Goal: Information Seeking & Learning: Check status

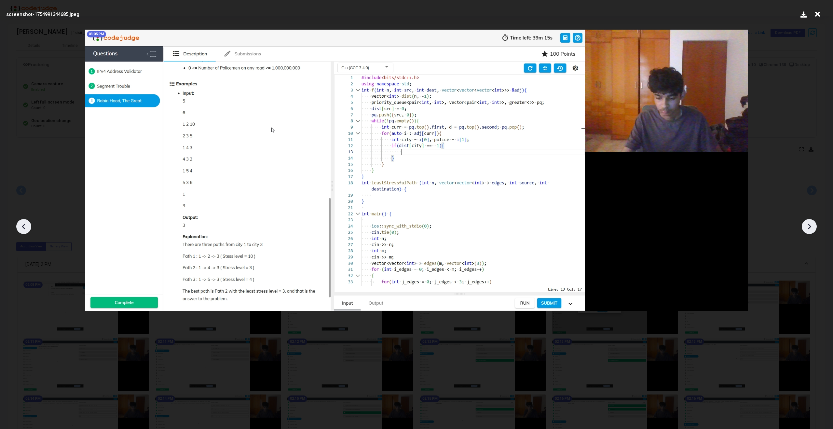
click at [816, 227] on div at bounding box center [809, 226] width 15 height 15
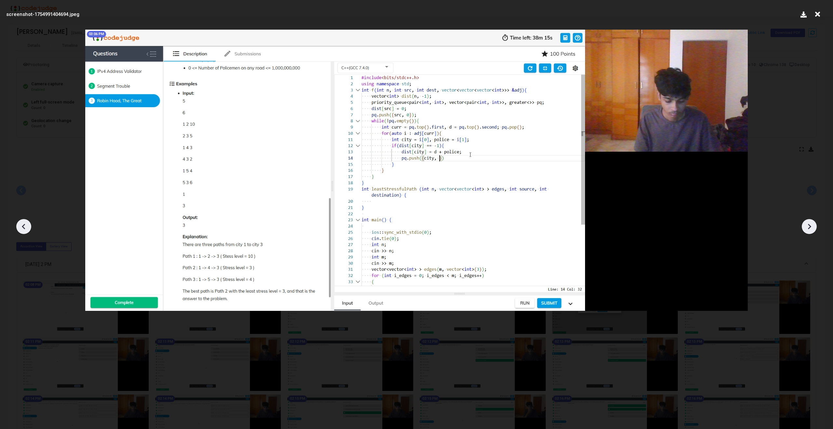
click at [816, 227] on div at bounding box center [809, 226] width 15 height 15
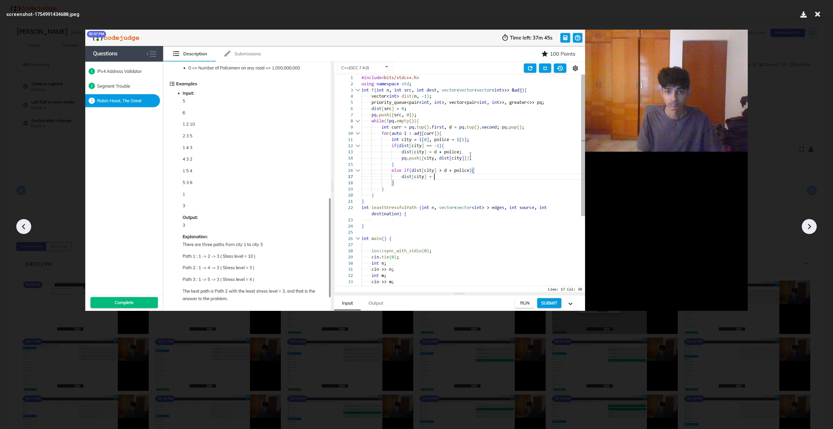
click at [816, 227] on div at bounding box center [809, 226] width 15 height 15
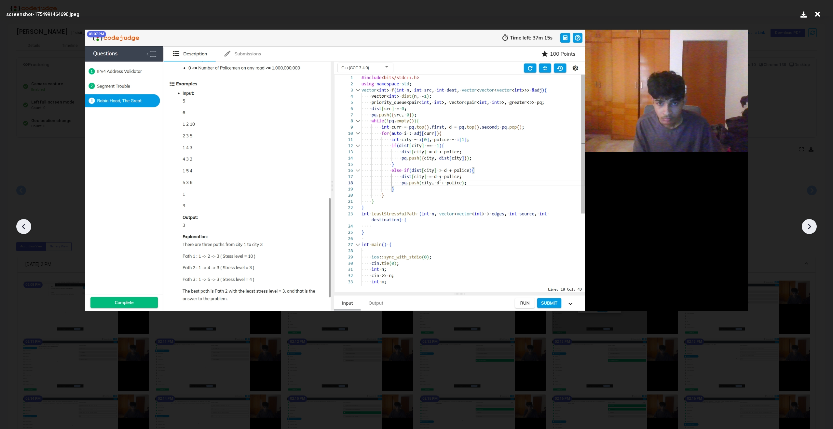
click at [817, 15] on icon at bounding box center [818, 14] width 10 height 12
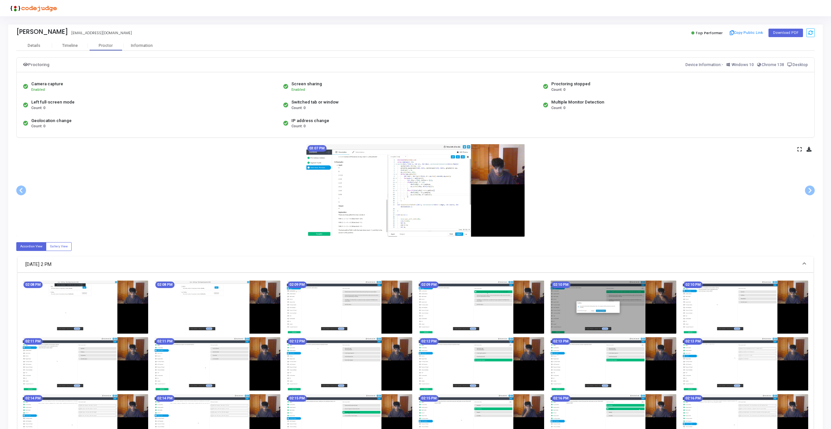
click at [799, 146] on div "03:07 PM" at bounding box center [415, 190] width 798 height 92
click at [800, 149] on icon at bounding box center [799, 149] width 4 height 4
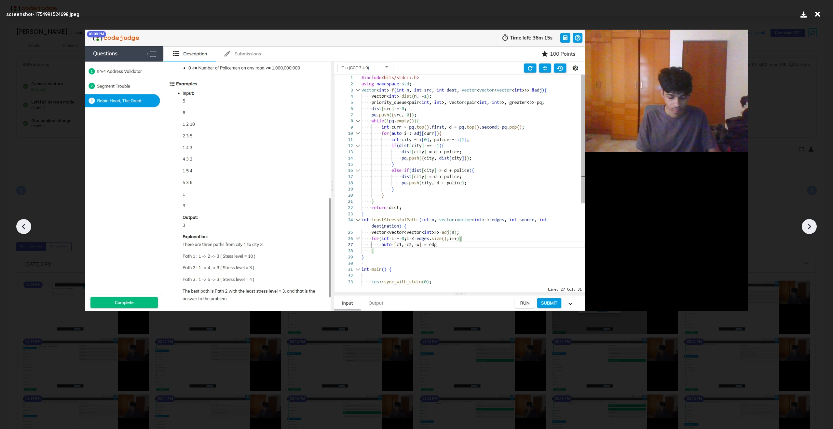
click at [321, 222] on img at bounding box center [416, 170] width 663 height 281
click at [321, 221] on img at bounding box center [416, 170] width 663 height 281
click at [807, 227] on icon at bounding box center [810, 227] width 10 height 10
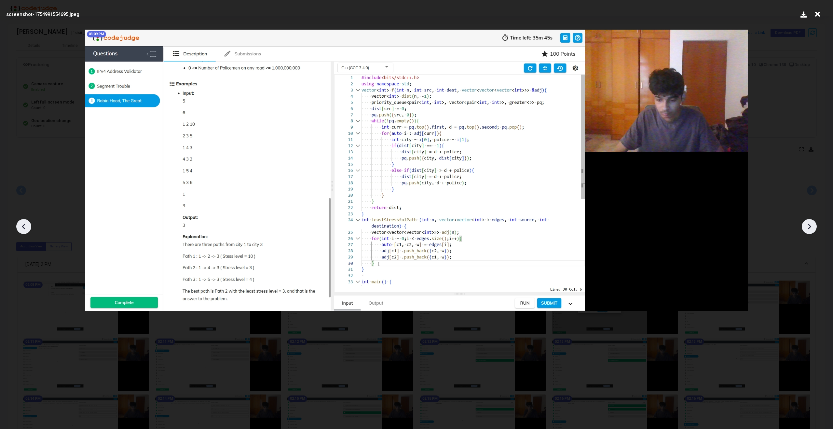
click at [562, 257] on img at bounding box center [416, 170] width 663 height 281
click at [813, 230] on icon at bounding box center [810, 227] width 10 height 10
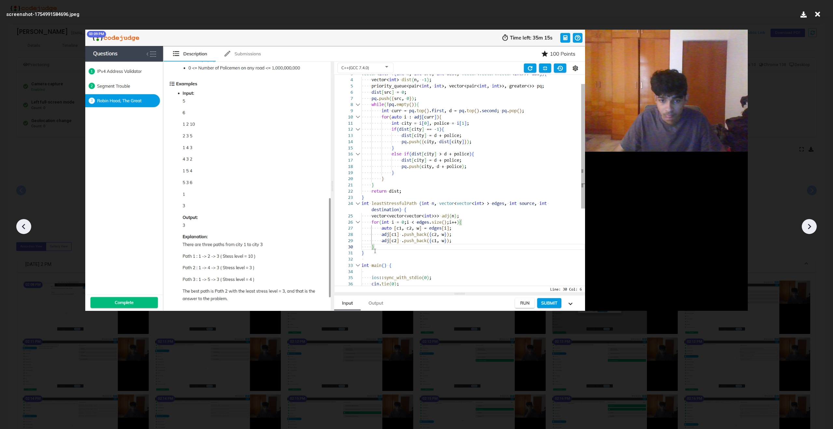
click at [813, 230] on icon at bounding box center [810, 227] width 10 height 10
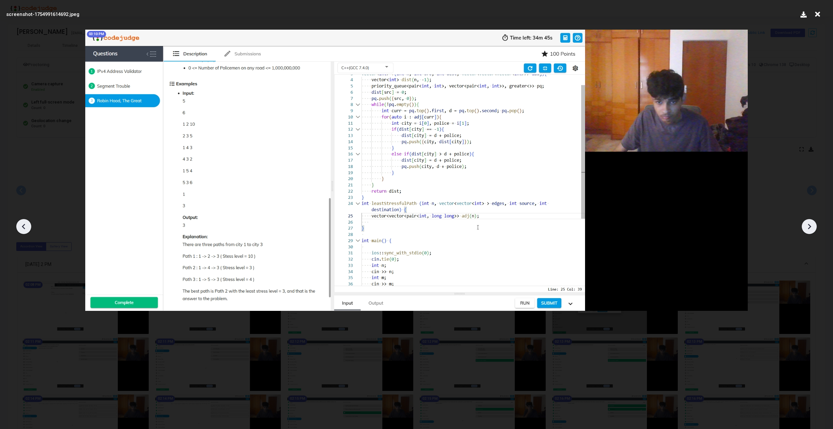
click at [813, 230] on icon at bounding box center [810, 227] width 10 height 10
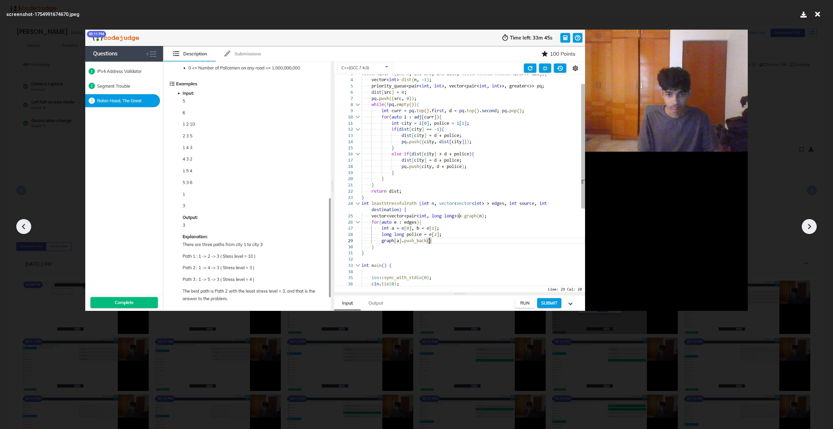
click at [813, 230] on icon at bounding box center [810, 227] width 10 height 10
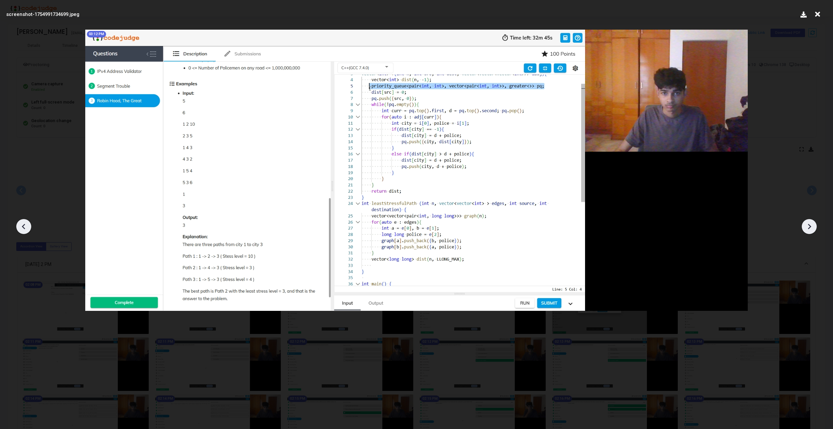
click at [813, 230] on icon at bounding box center [810, 227] width 10 height 10
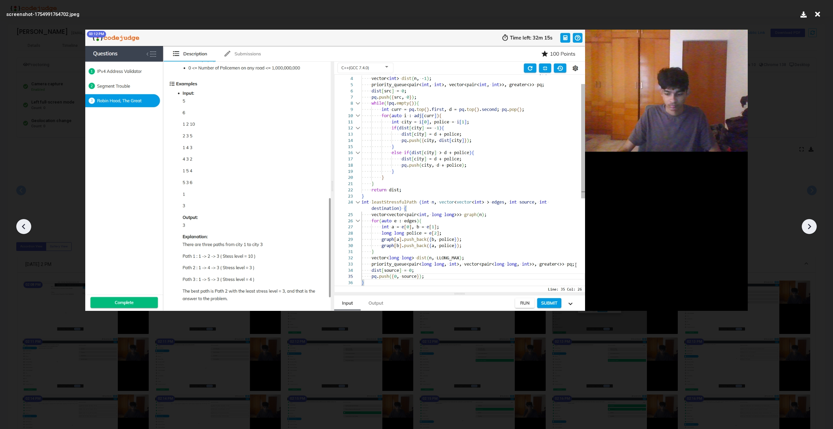
click at [813, 230] on icon at bounding box center [810, 227] width 10 height 10
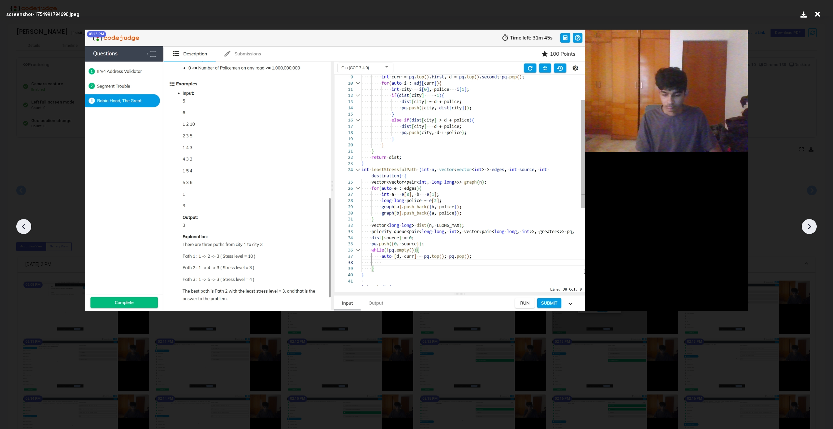
click at [813, 230] on icon at bounding box center [810, 227] width 10 height 10
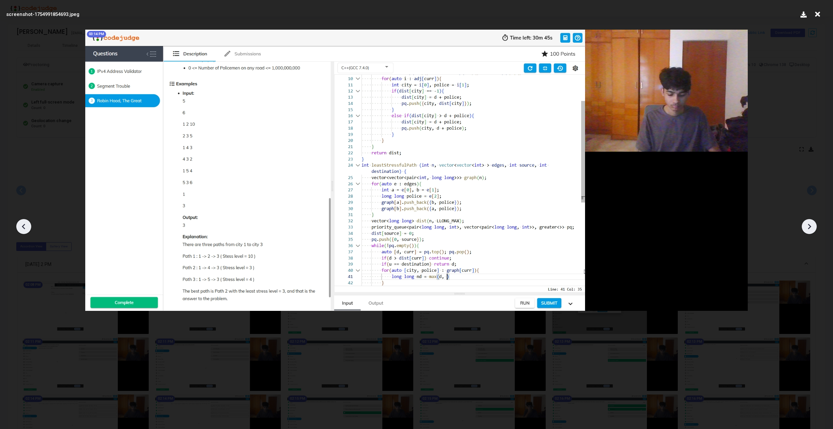
click at [813, 230] on icon at bounding box center [810, 227] width 10 height 10
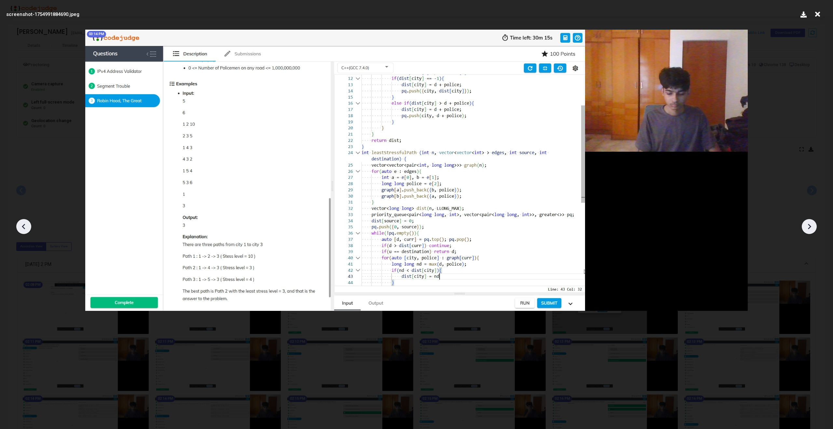
click at [813, 230] on icon at bounding box center [810, 227] width 10 height 10
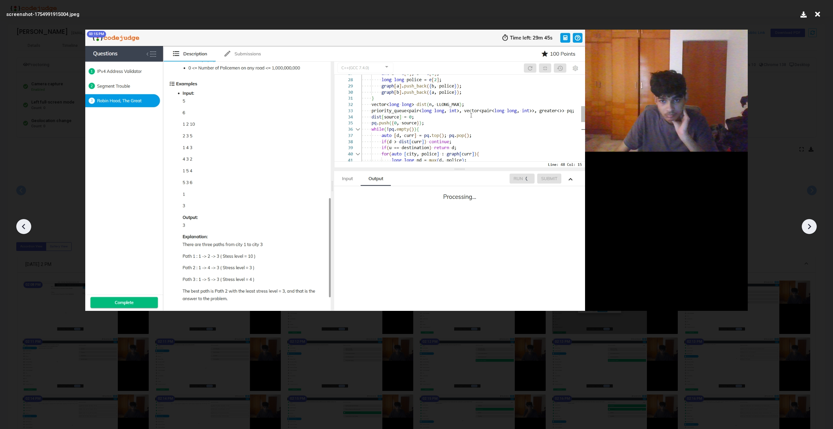
click at [813, 230] on icon at bounding box center [810, 227] width 10 height 10
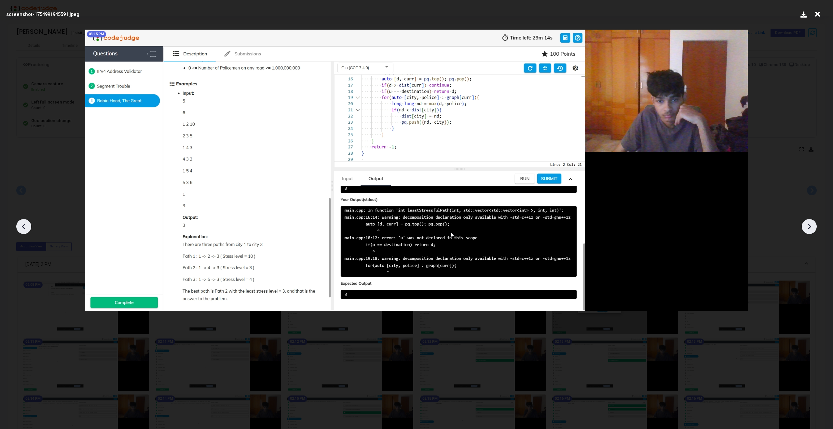
click at [813, 230] on icon at bounding box center [810, 227] width 10 height 10
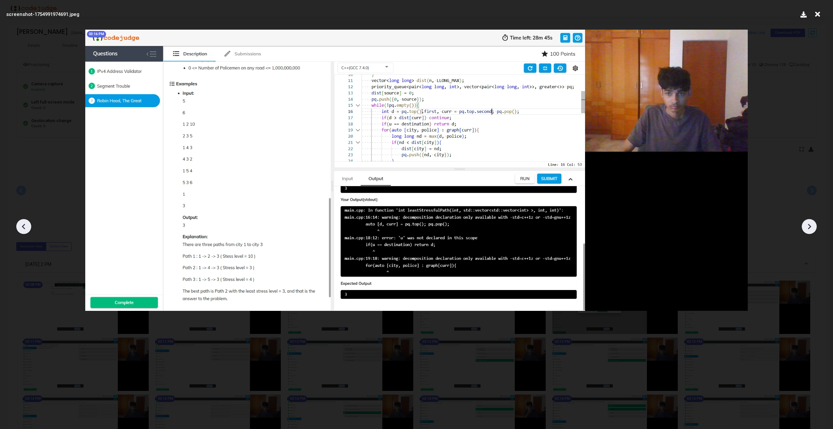
click at [813, 230] on icon at bounding box center [810, 227] width 10 height 10
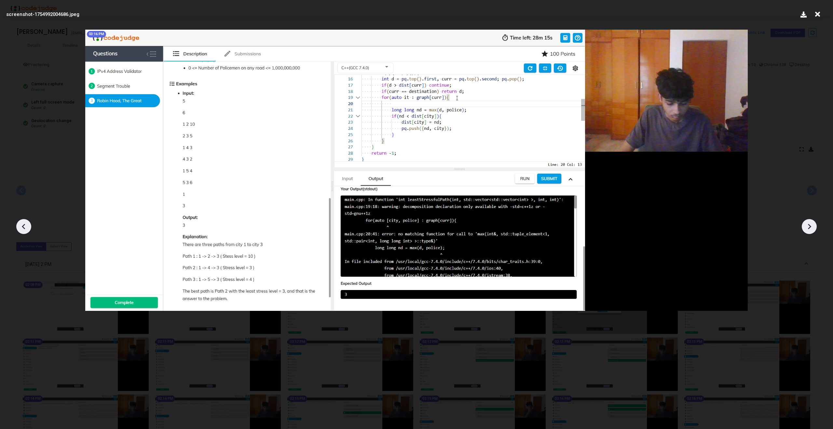
click at [813, 230] on icon at bounding box center [810, 227] width 10 height 10
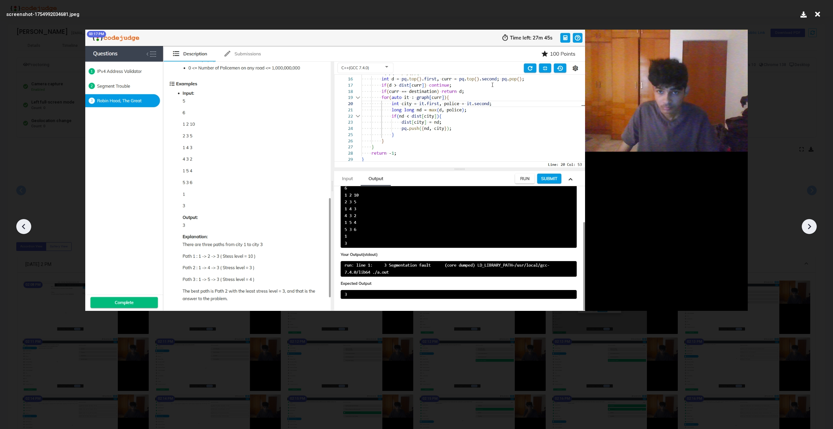
click at [813, 230] on icon at bounding box center [810, 227] width 10 height 10
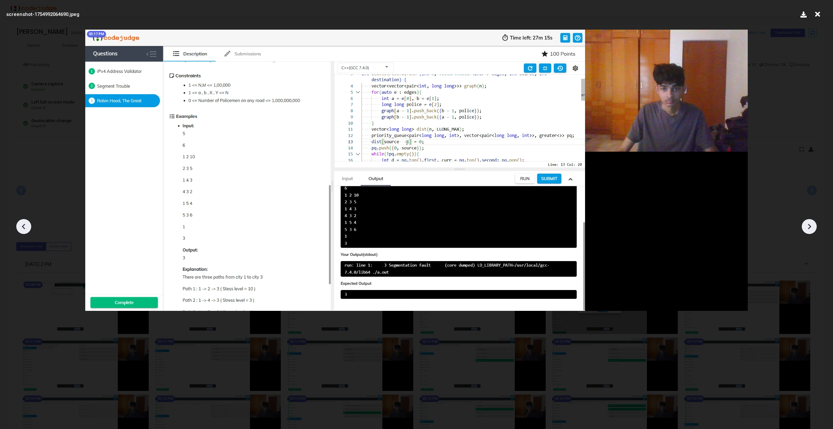
click at [813, 230] on icon at bounding box center [810, 227] width 10 height 10
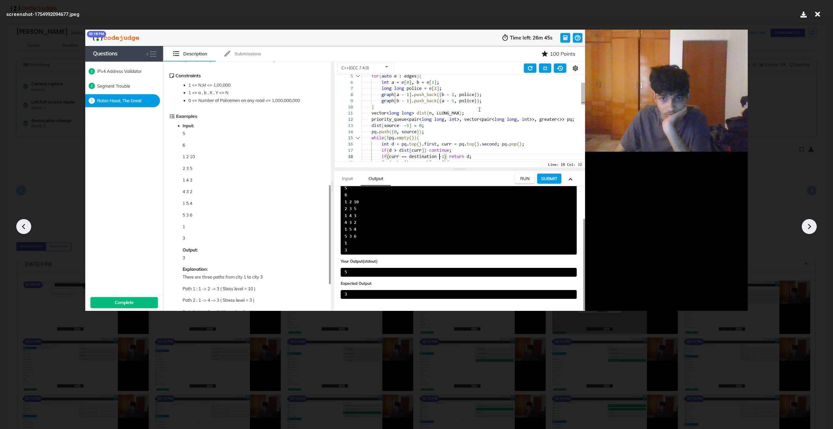
click at [813, 230] on icon at bounding box center [810, 227] width 10 height 10
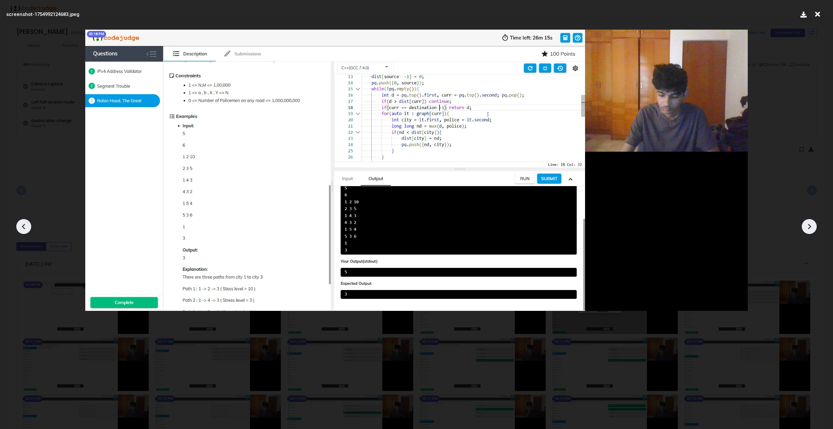
click at [813, 230] on icon at bounding box center [810, 227] width 10 height 10
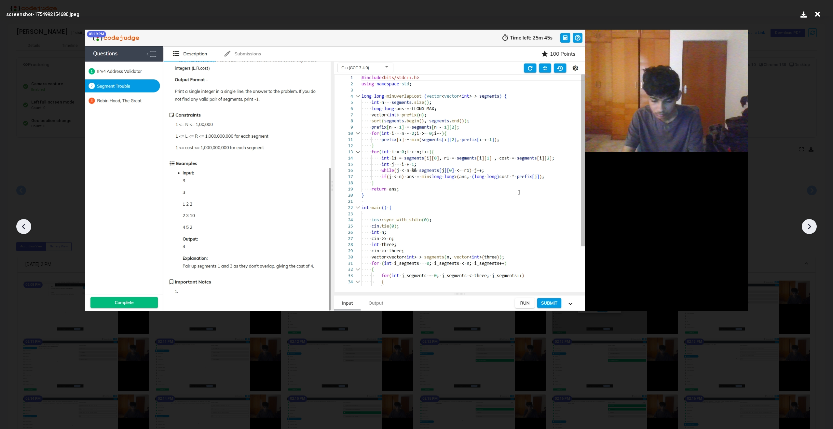
click at [813, 230] on icon at bounding box center [810, 227] width 10 height 10
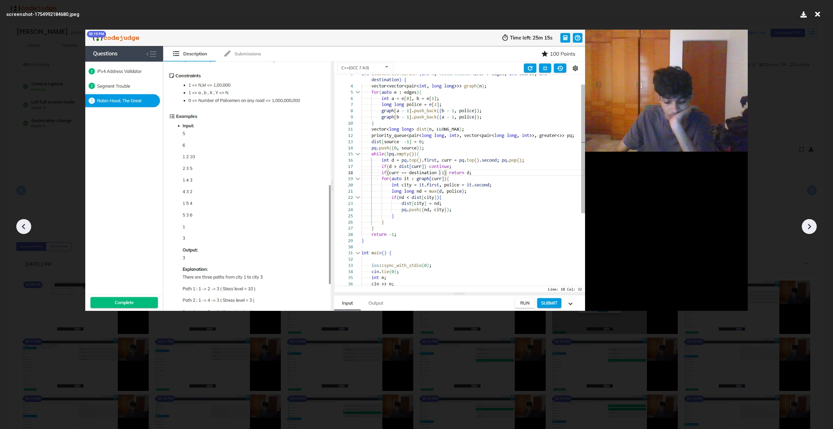
click at [813, 230] on icon at bounding box center [810, 227] width 10 height 10
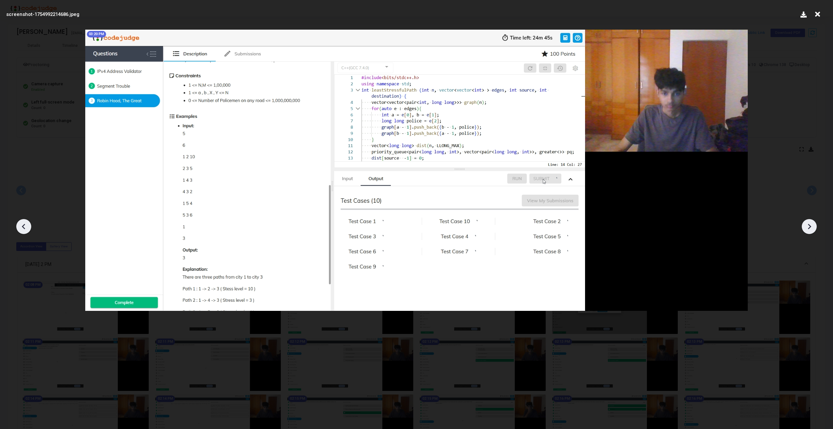
click at [813, 230] on icon at bounding box center [810, 227] width 10 height 10
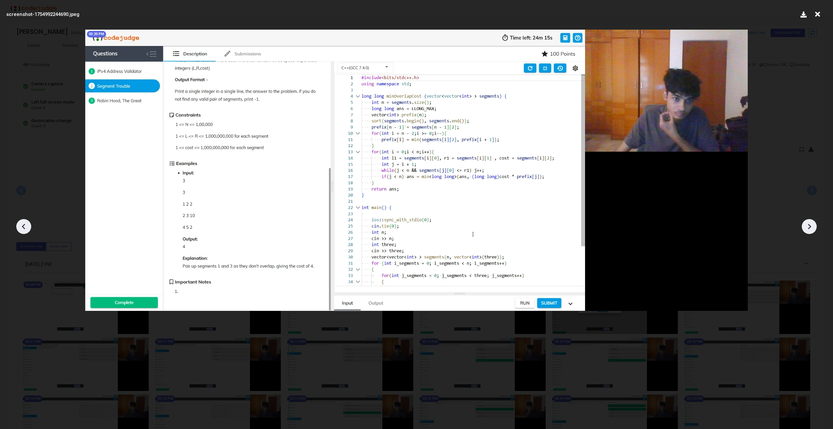
click at [813, 230] on icon at bounding box center [810, 227] width 10 height 10
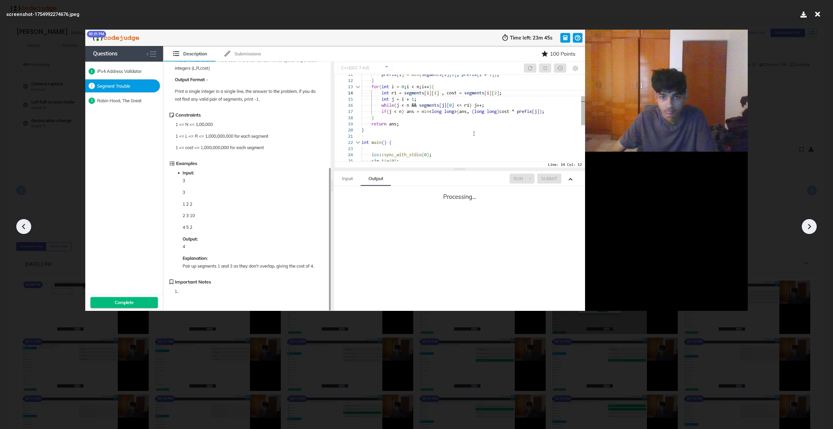
click at [813, 230] on icon at bounding box center [810, 227] width 10 height 10
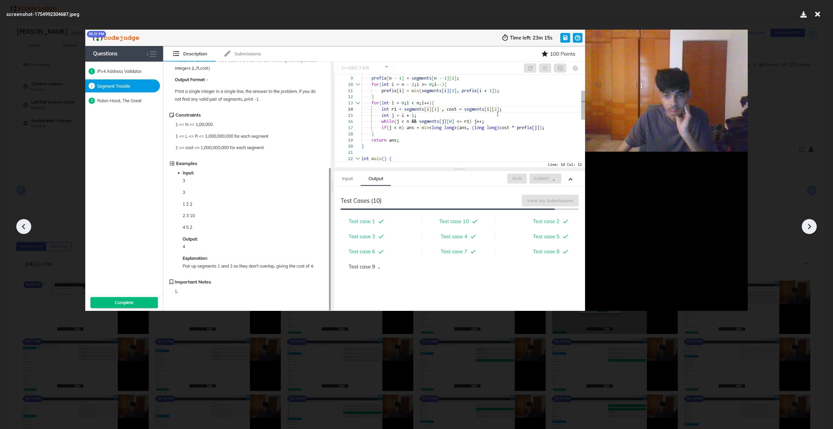
click at [813, 230] on icon at bounding box center [810, 227] width 10 height 10
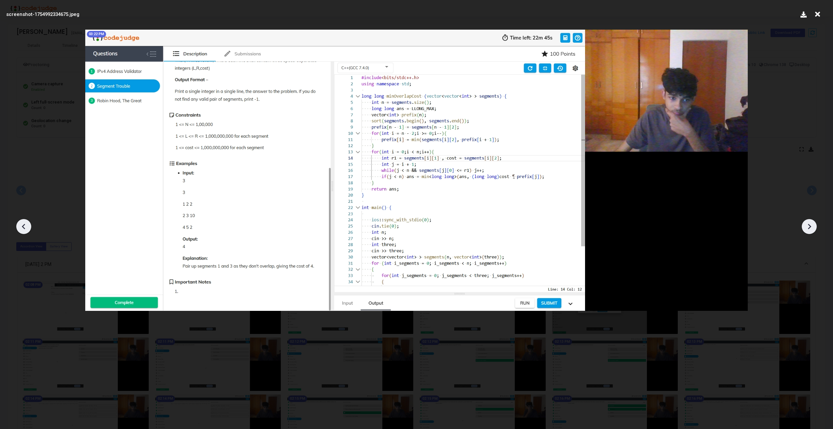
click at [813, 230] on icon at bounding box center [810, 227] width 10 height 10
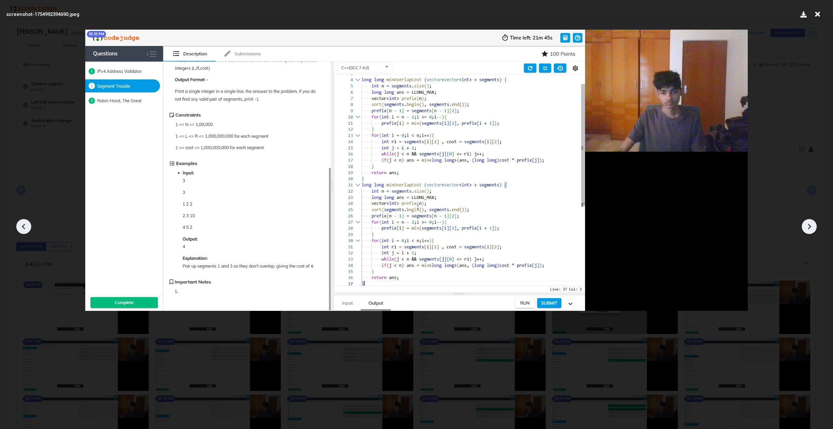
click at [813, 230] on icon at bounding box center [810, 227] width 10 height 10
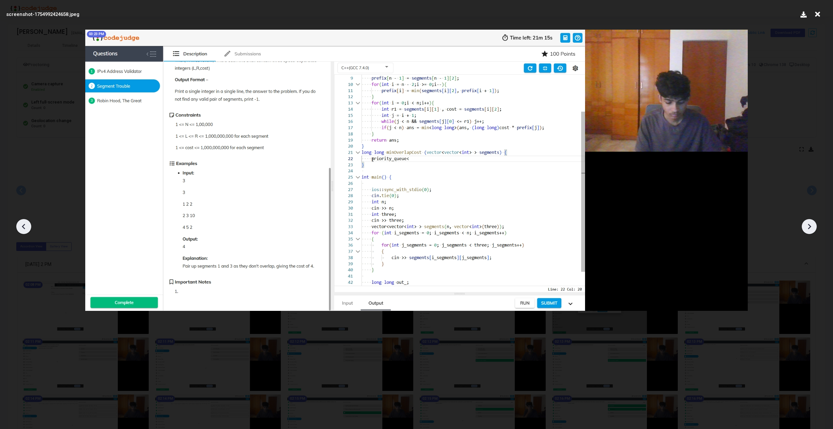
click at [813, 230] on icon at bounding box center [810, 227] width 10 height 10
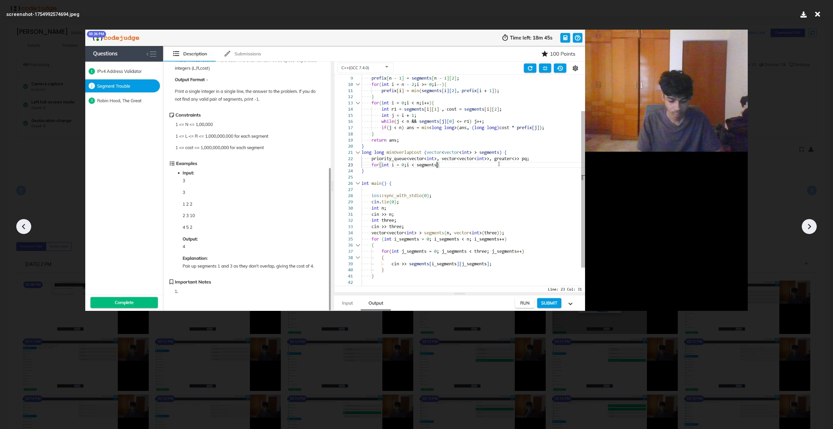
click at [813, 230] on icon at bounding box center [810, 227] width 10 height 10
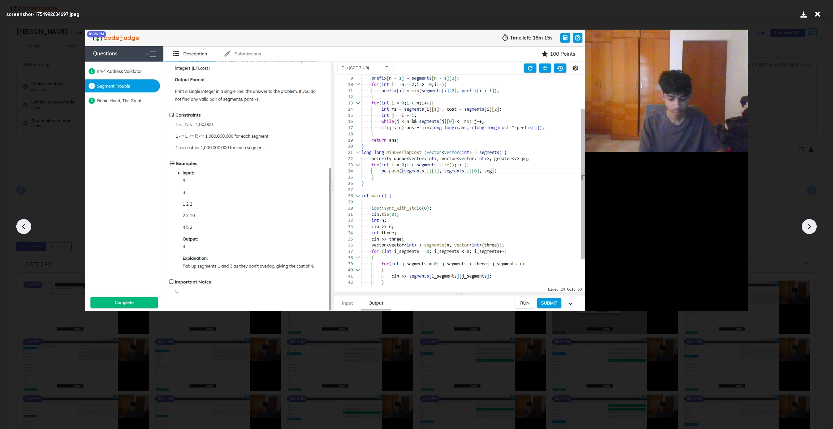
click at [813, 230] on icon at bounding box center [810, 227] width 10 height 10
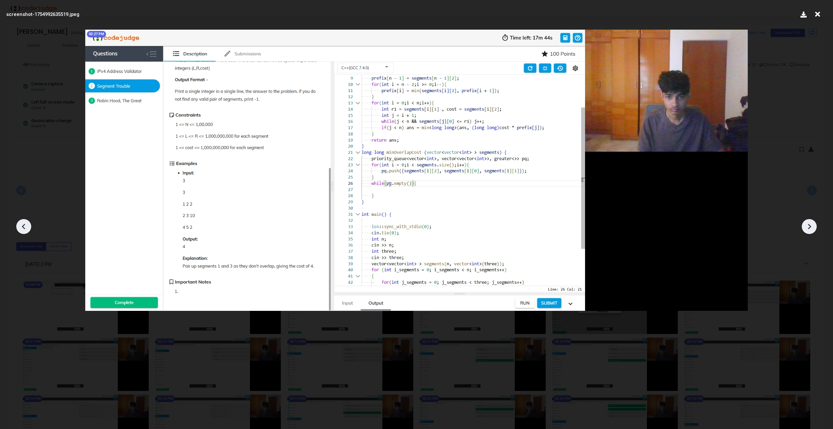
click at [813, 230] on icon at bounding box center [810, 227] width 10 height 10
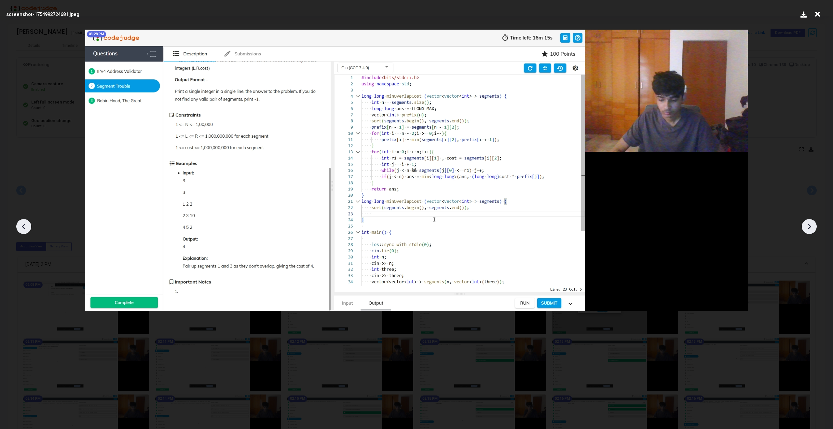
click at [813, 230] on icon at bounding box center [810, 227] width 10 height 10
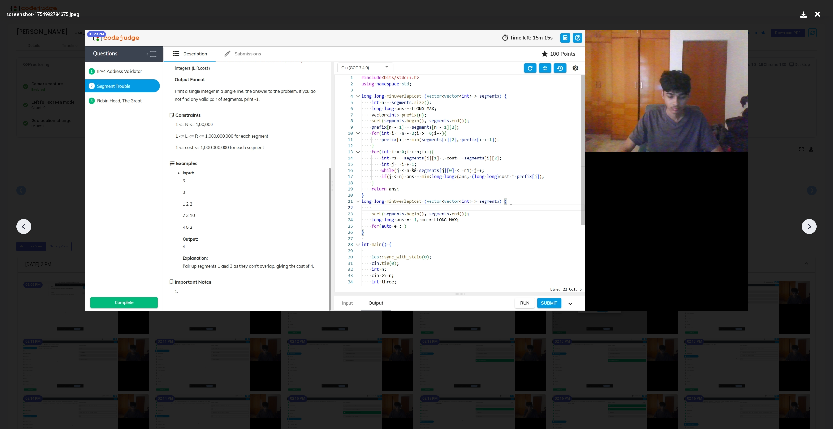
click at [813, 230] on icon at bounding box center [810, 227] width 10 height 10
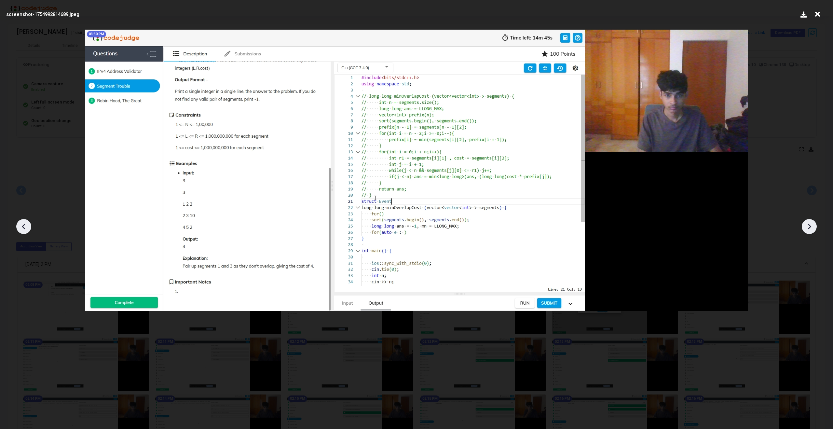
click at [813, 230] on icon at bounding box center [810, 227] width 10 height 10
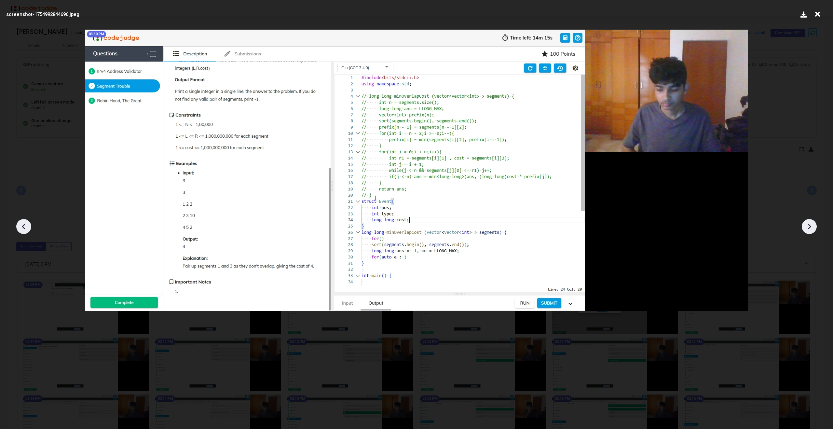
click at [813, 230] on icon at bounding box center [810, 227] width 10 height 10
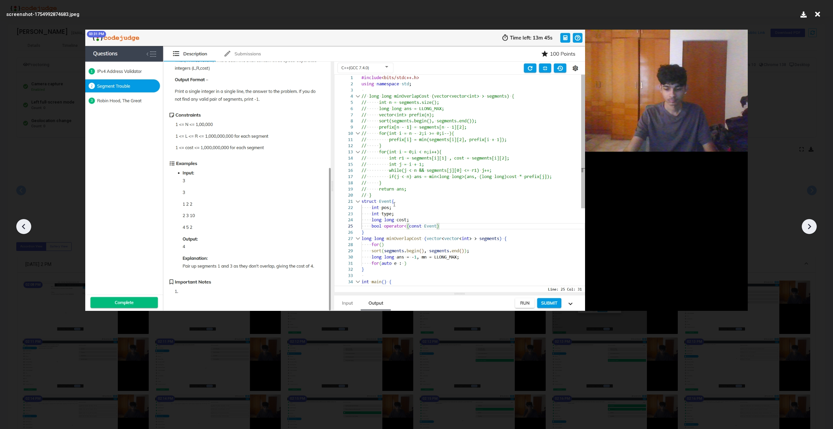
click at [813, 230] on icon at bounding box center [810, 227] width 10 height 10
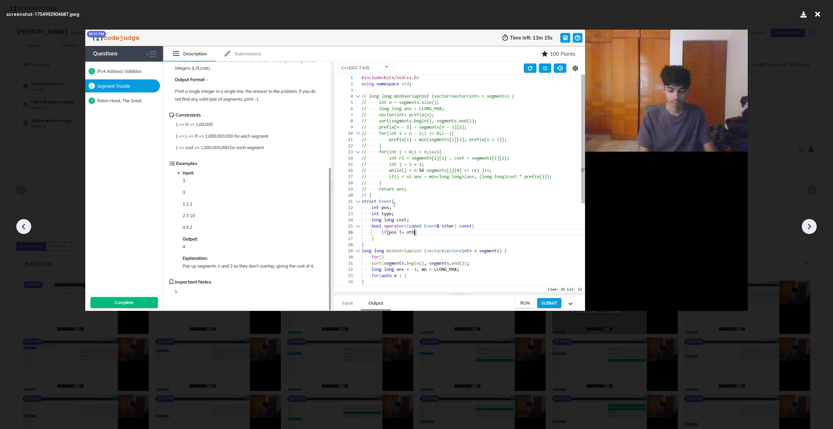
click at [813, 230] on icon at bounding box center [810, 227] width 10 height 10
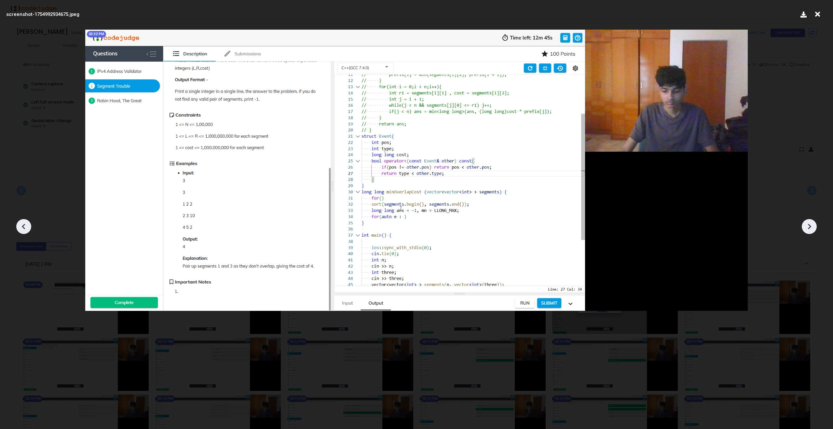
click at [813, 230] on icon at bounding box center [810, 227] width 10 height 10
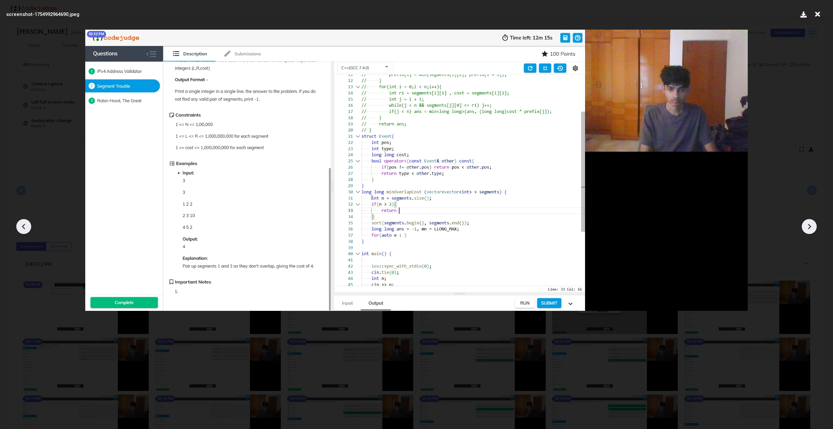
click at [813, 230] on icon at bounding box center [810, 227] width 10 height 10
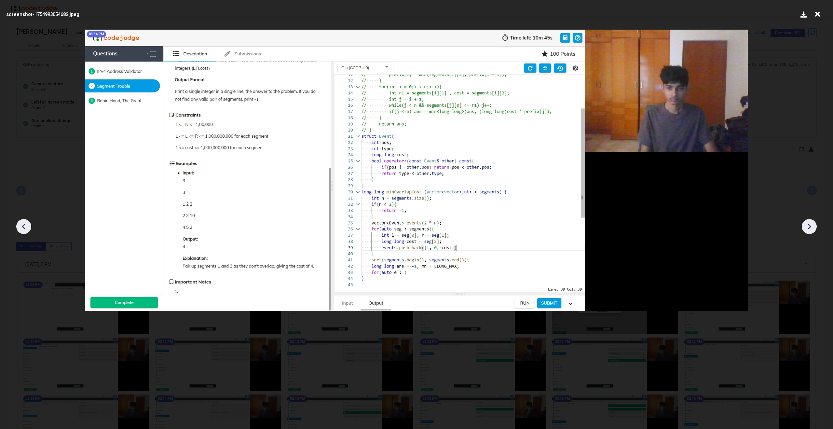
click at [813, 230] on icon at bounding box center [810, 227] width 10 height 10
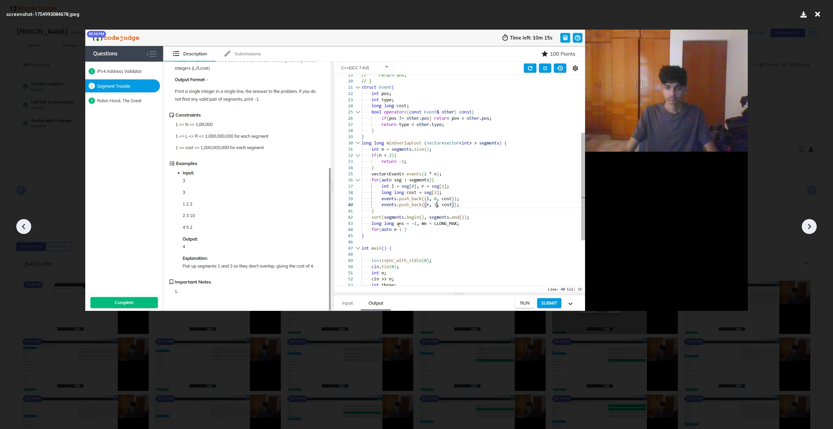
click at [813, 230] on icon at bounding box center [810, 227] width 10 height 10
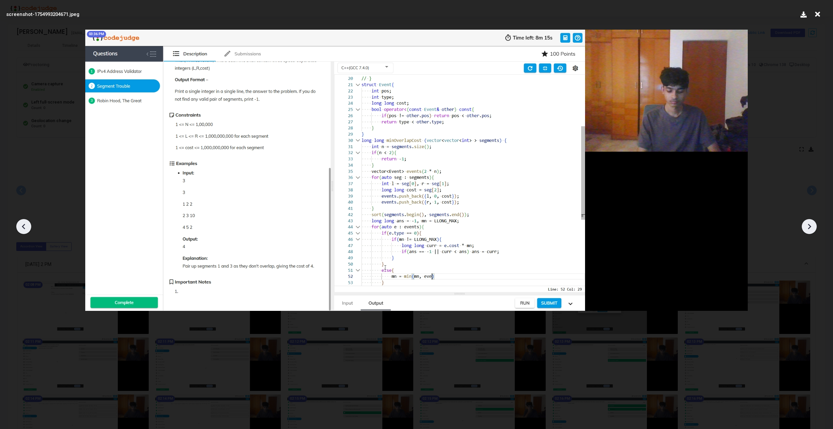
click at [813, 230] on icon at bounding box center [810, 227] width 10 height 10
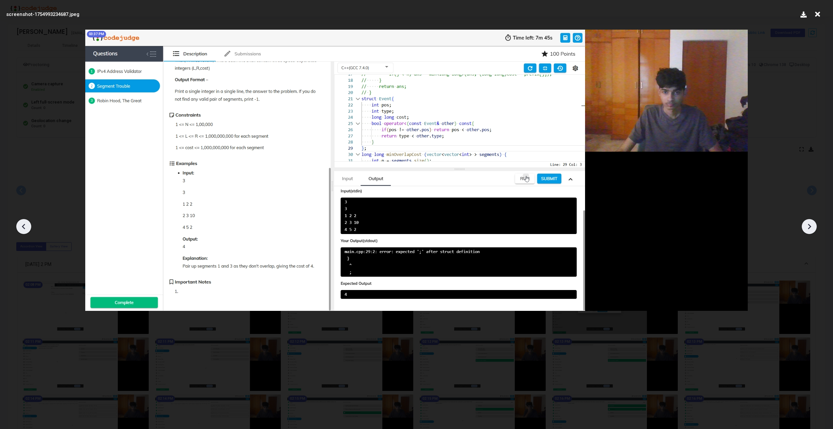
click at [813, 230] on icon at bounding box center [810, 227] width 10 height 10
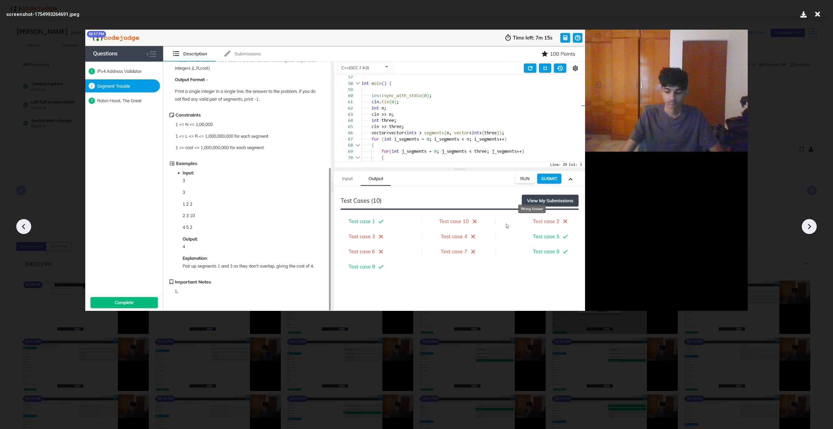
click at [813, 230] on icon at bounding box center [810, 227] width 10 height 10
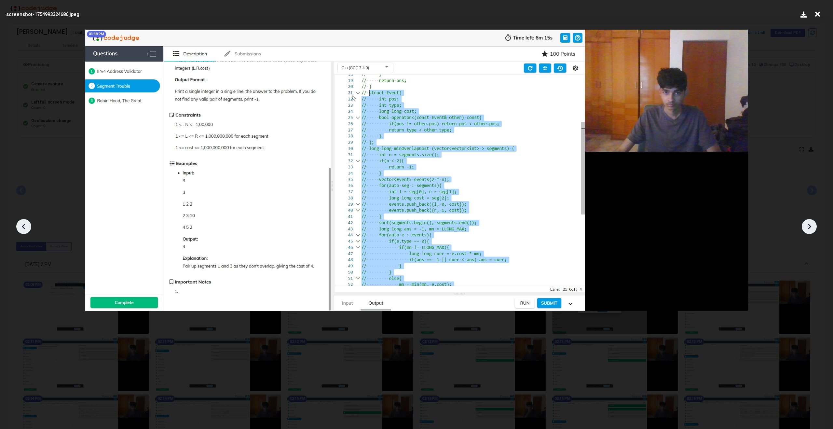
click at [813, 230] on icon at bounding box center [810, 227] width 10 height 10
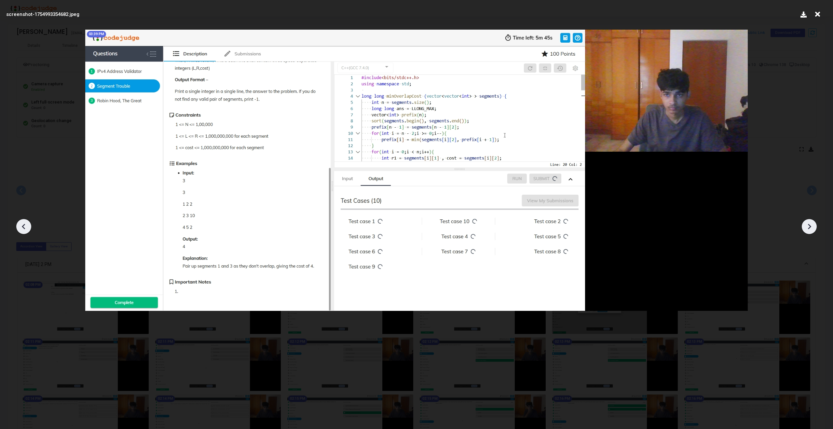
click at [813, 230] on icon at bounding box center [810, 227] width 10 height 10
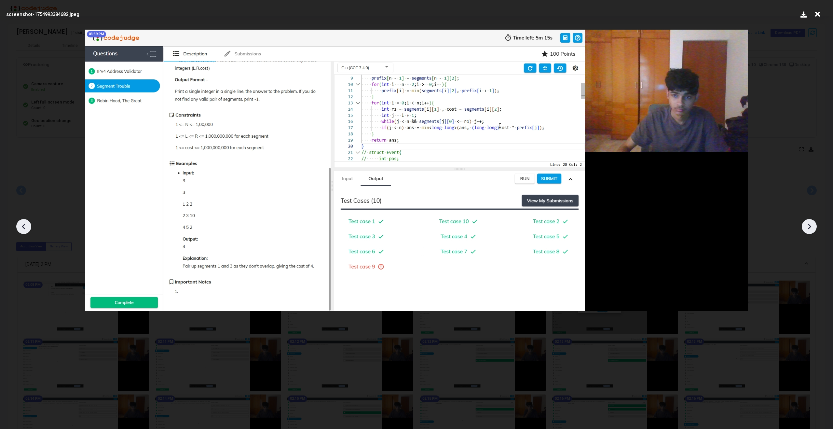
click at [813, 230] on icon at bounding box center [810, 227] width 10 height 10
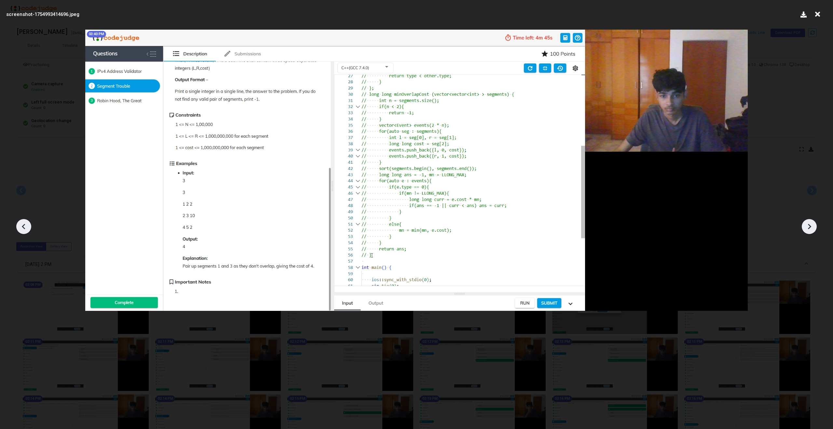
click at [813, 230] on icon at bounding box center [810, 227] width 10 height 10
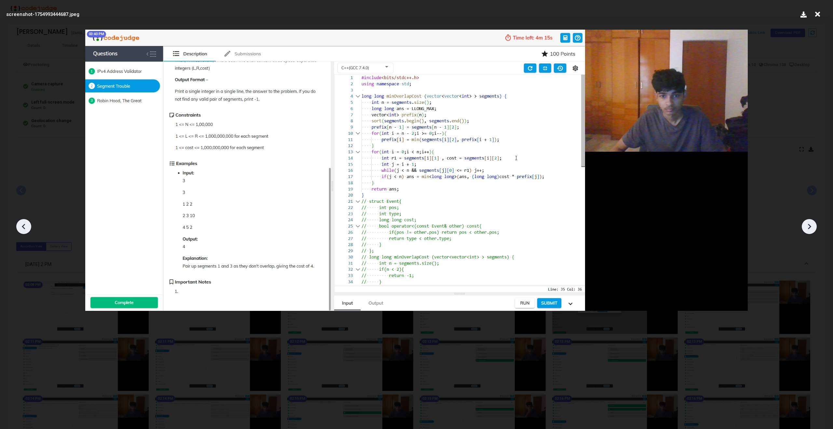
click at [813, 230] on icon at bounding box center [810, 227] width 10 height 10
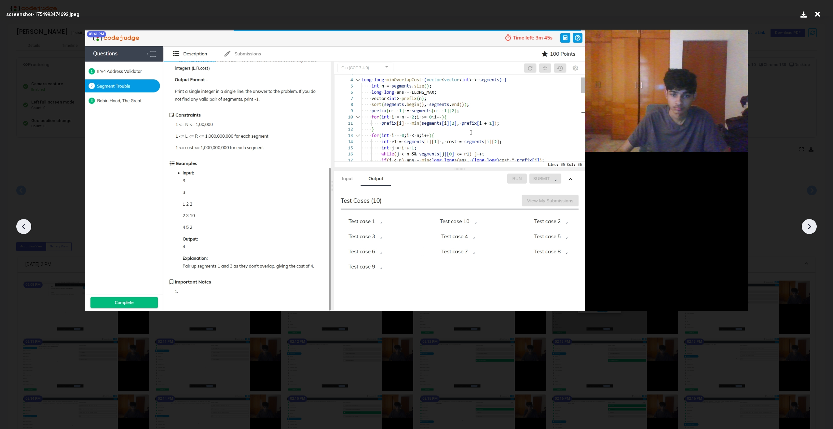
click at [813, 230] on icon at bounding box center [810, 227] width 10 height 10
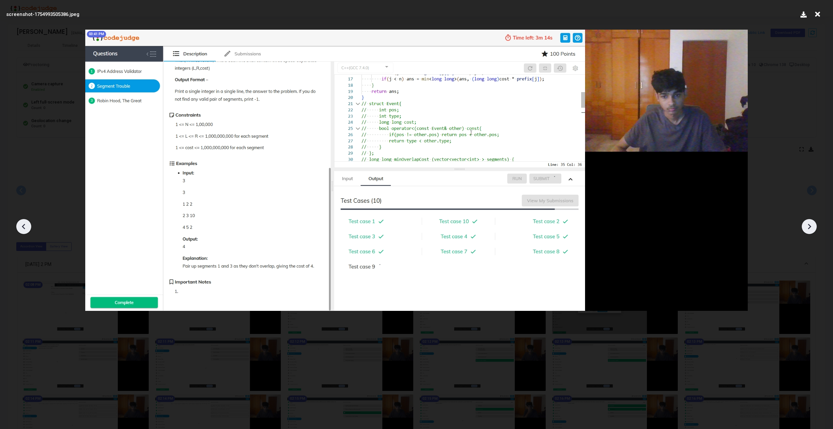
click at [813, 230] on icon at bounding box center [810, 227] width 10 height 10
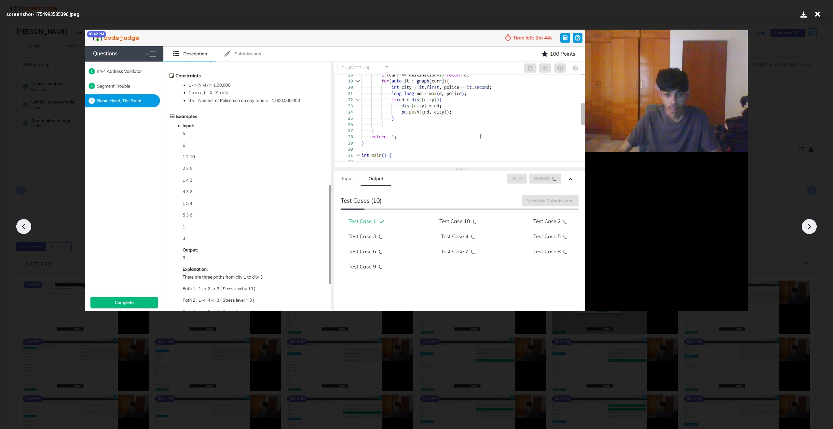
click at [811, 229] on icon at bounding box center [810, 227] width 10 height 10
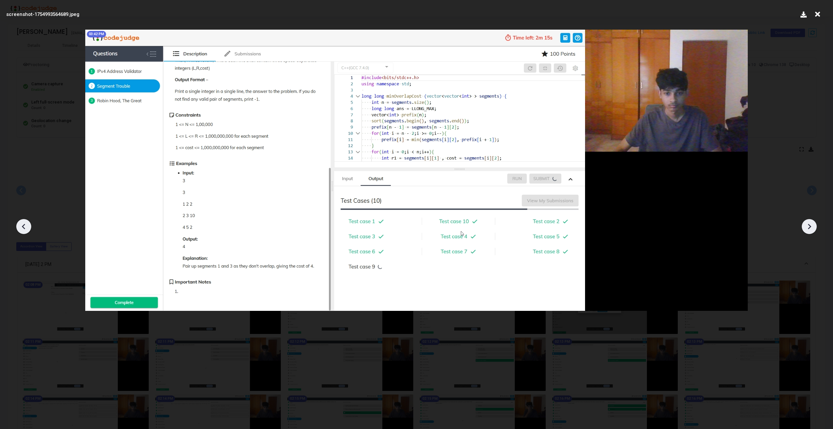
click at [811, 229] on icon at bounding box center [810, 227] width 10 height 10
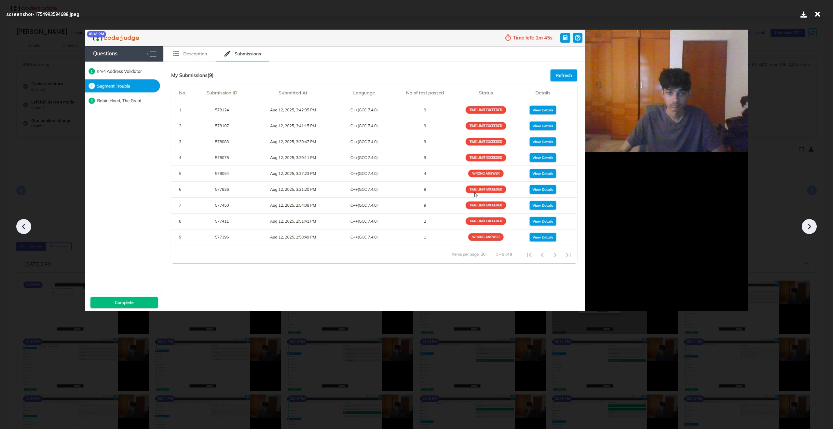
click at [811, 229] on icon at bounding box center [810, 227] width 10 height 10
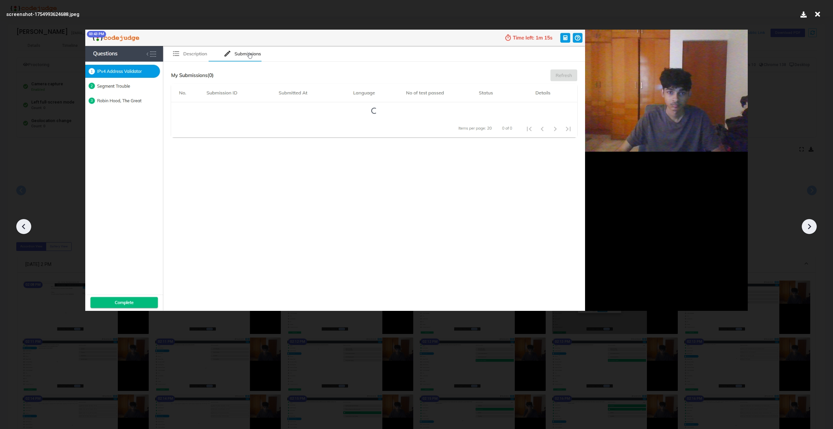
click at [811, 229] on icon at bounding box center [810, 227] width 10 height 10
click at [22, 224] on icon at bounding box center [24, 227] width 10 height 10
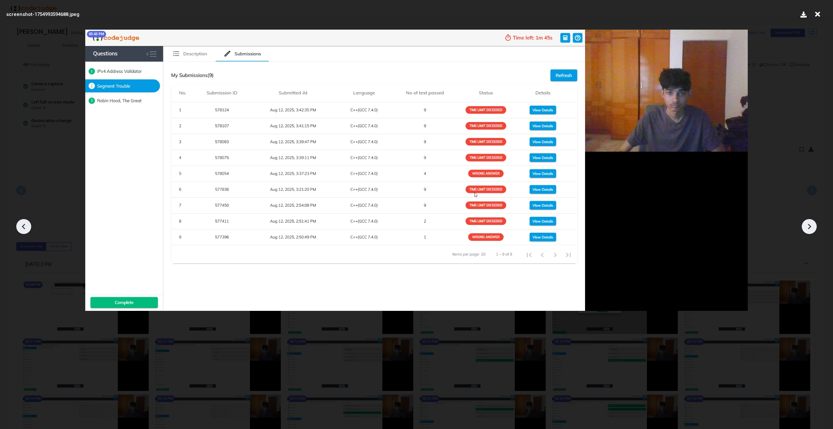
click at [22, 224] on icon at bounding box center [24, 227] width 10 height 10
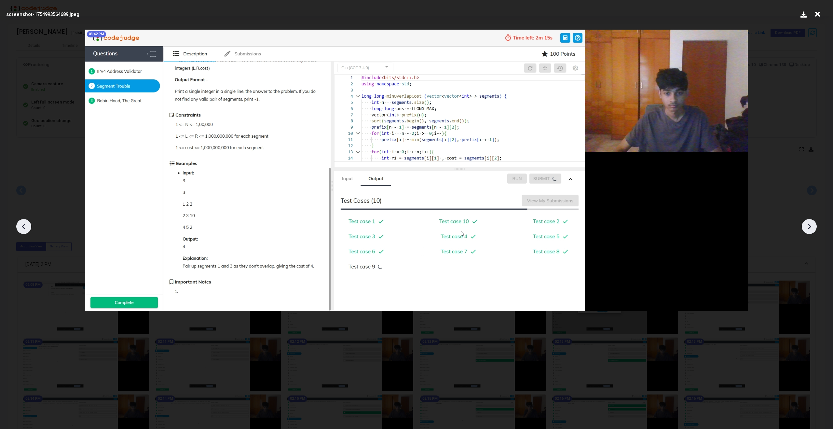
click at [22, 224] on icon at bounding box center [24, 227] width 10 height 10
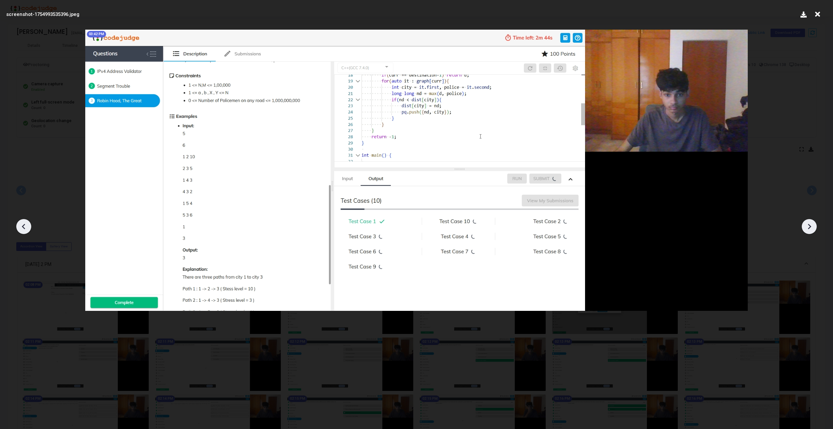
click at [22, 224] on icon at bounding box center [24, 227] width 10 height 10
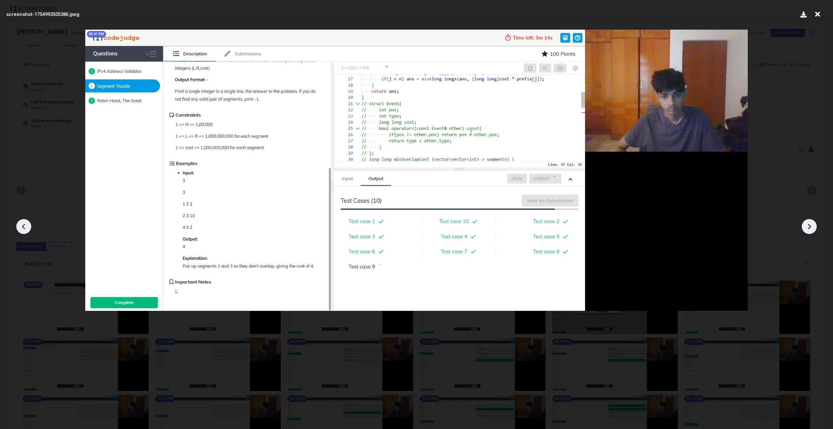
click at [22, 224] on icon at bounding box center [24, 227] width 10 height 10
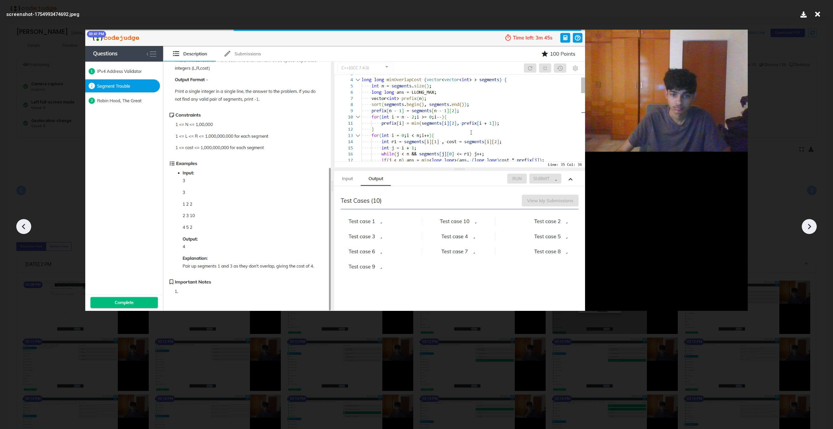
click at [22, 224] on icon at bounding box center [24, 227] width 10 height 10
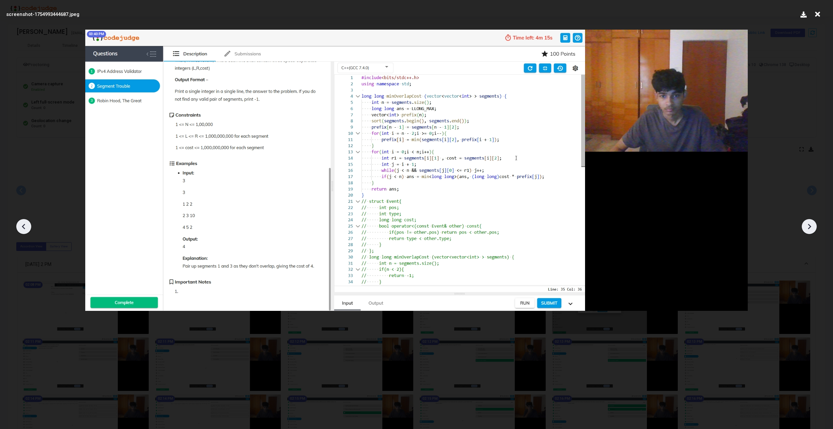
click at [22, 224] on icon at bounding box center [24, 227] width 10 height 10
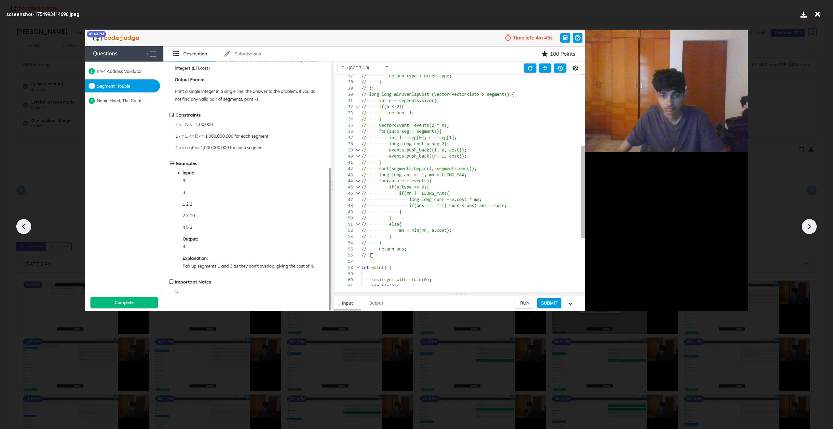
click at [22, 224] on icon at bounding box center [24, 227] width 10 height 10
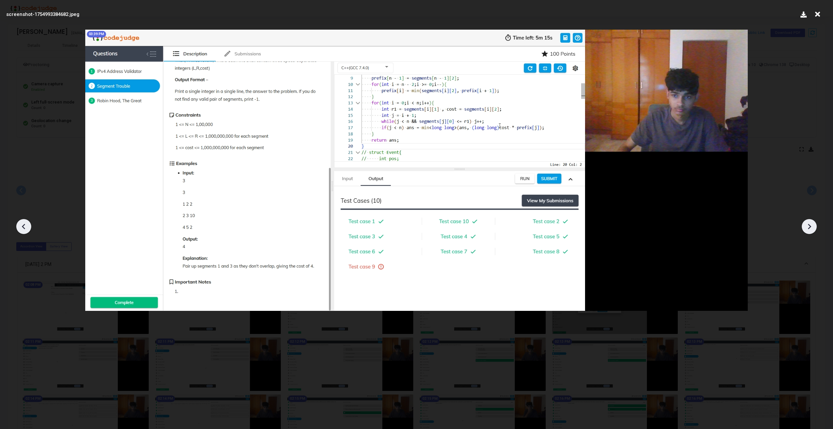
click at [819, 15] on icon at bounding box center [818, 14] width 10 height 12
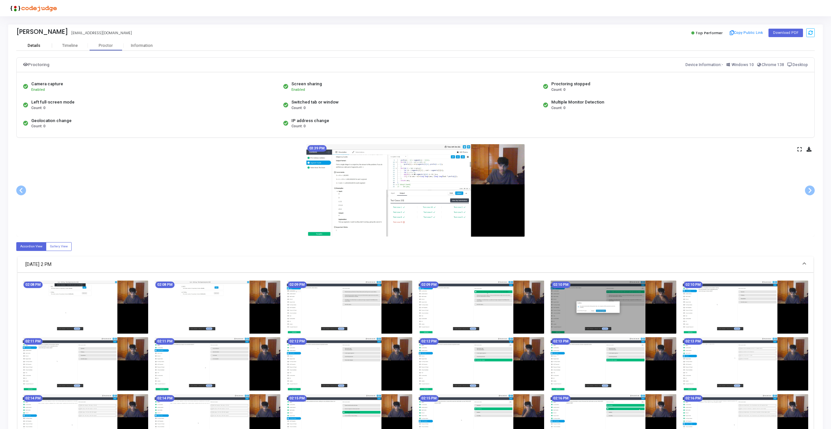
click at [40, 49] on div "Details" at bounding box center [34, 46] width 36 height 10
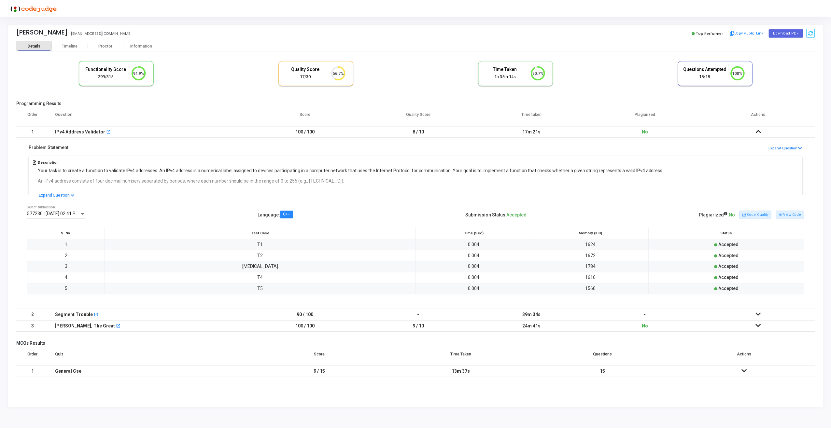
scroll to position [3, 3]
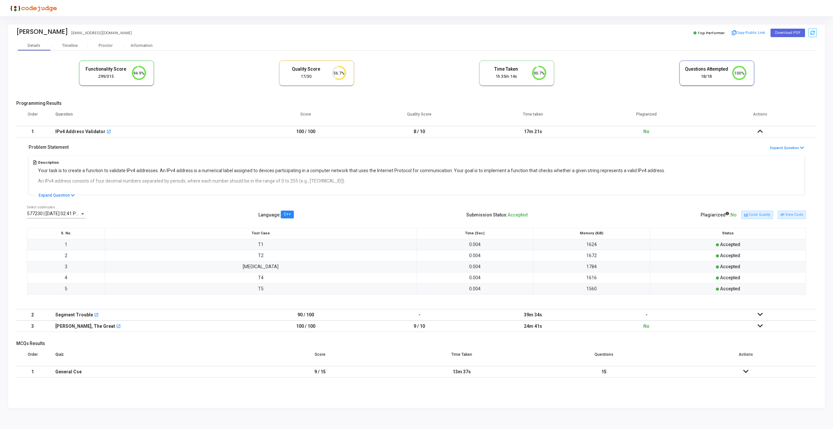
click at [293, 77] on div "17/30" at bounding box center [307, 77] width 44 height 6
click at [336, 75] on circle at bounding box center [339, 73] width 8 height 8
click at [142, 237] on th "Test Case" at bounding box center [261, 233] width 312 height 11
click at [114, 199] on div "577230 | 12 Aug, 2025 02:41 PM IST (Best) P Select submission.. Language : C++ …" at bounding box center [416, 254] width 801 height 110
click at [162, 125] on th "Question" at bounding box center [149, 117] width 200 height 18
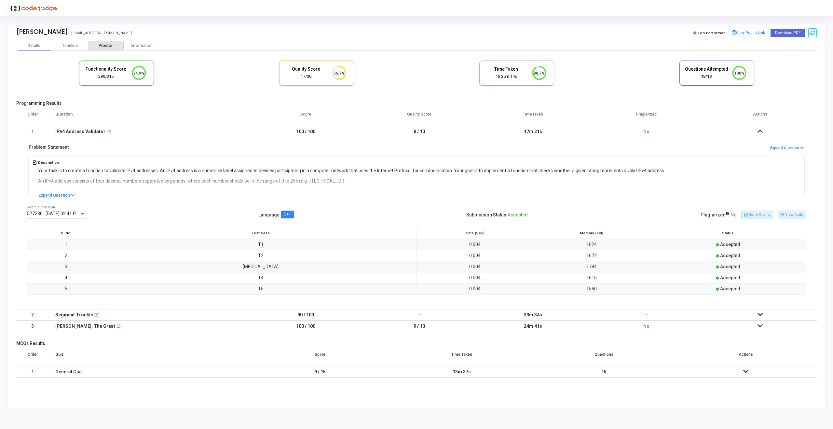
click at [94, 46] on div "Proctor" at bounding box center [106, 45] width 36 height 5
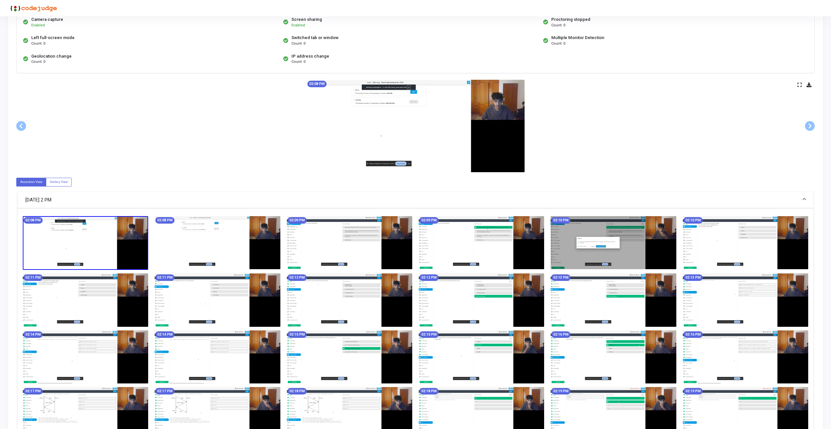
scroll to position [66, 0]
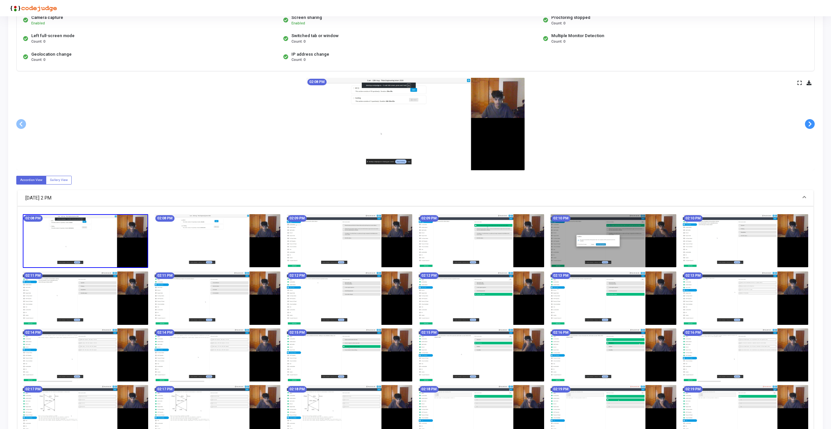
click at [810, 122] on span at bounding box center [810, 124] width 10 height 10
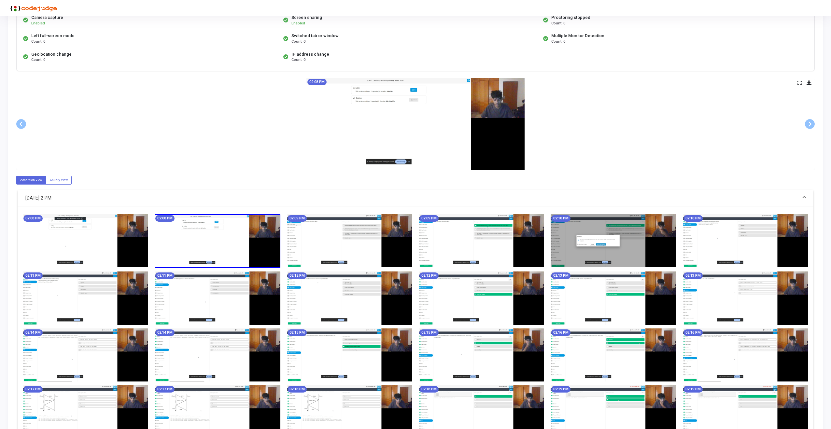
click at [797, 82] on div "02:08 PM" at bounding box center [415, 124] width 798 height 92
click at [801, 82] on icon at bounding box center [799, 83] width 4 height 4
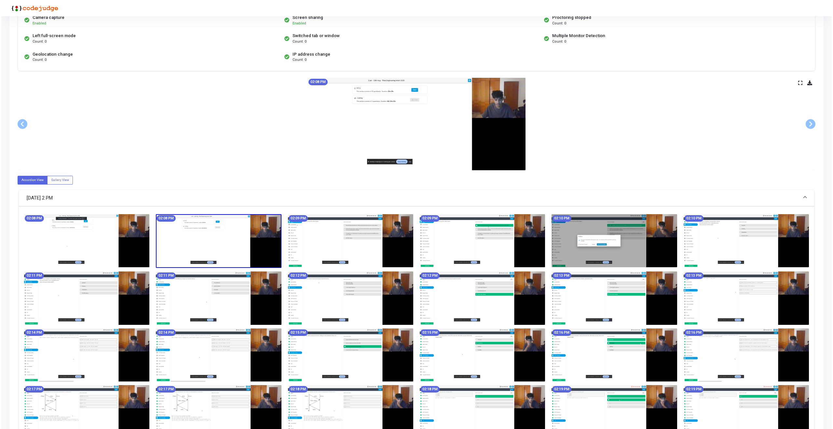
scroll to position [0, 0]
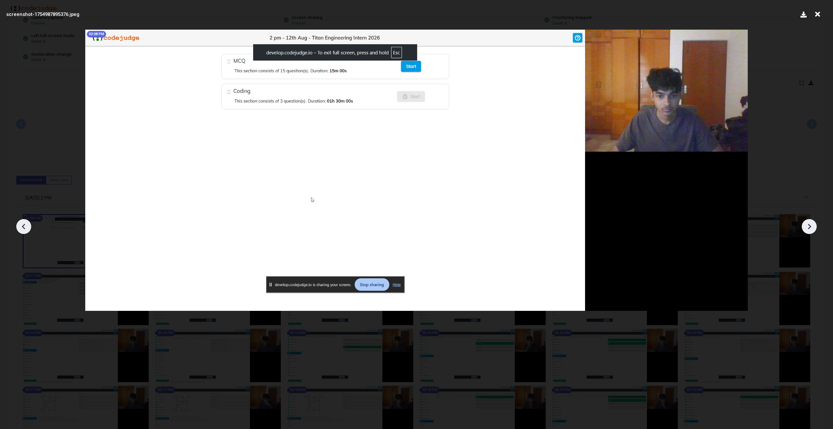
click at [338, 180] on img at bounding box center [416, 170] width 663 height 281
click at [813, 230] on icon at bounding box center [810, 227] width 10 height 10
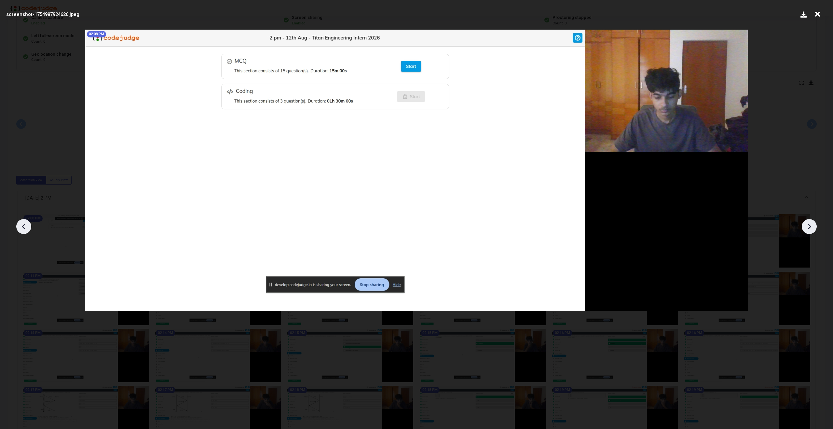
click at [804, 139] on div at bounding box center [416, 225] width 833 height 410
click at [817, 15] on icon at bounding box center [818, 14] width 10 height 12
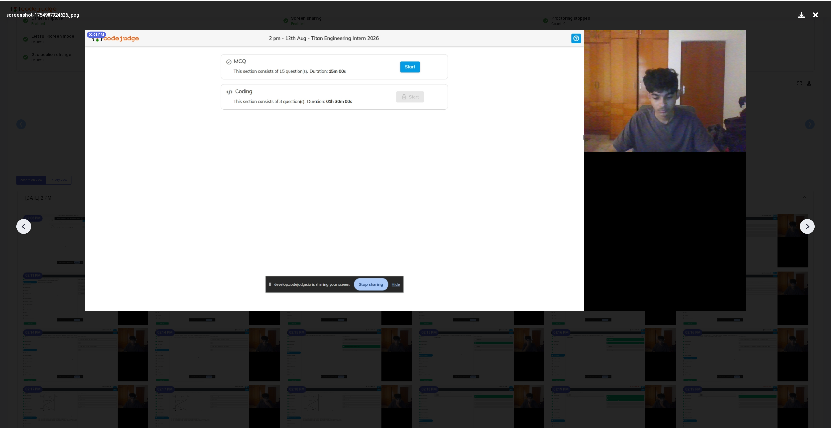
scroll to position [66, 0]
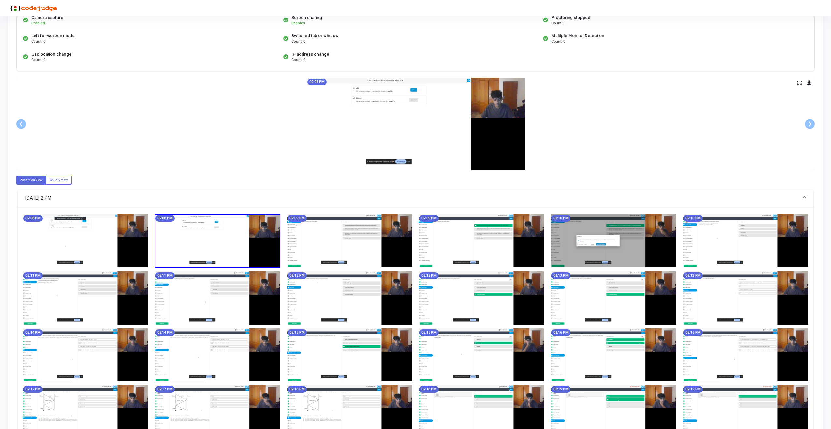
click at [798, 81] on icon at bounding box center [799, 83] width 4 height 4
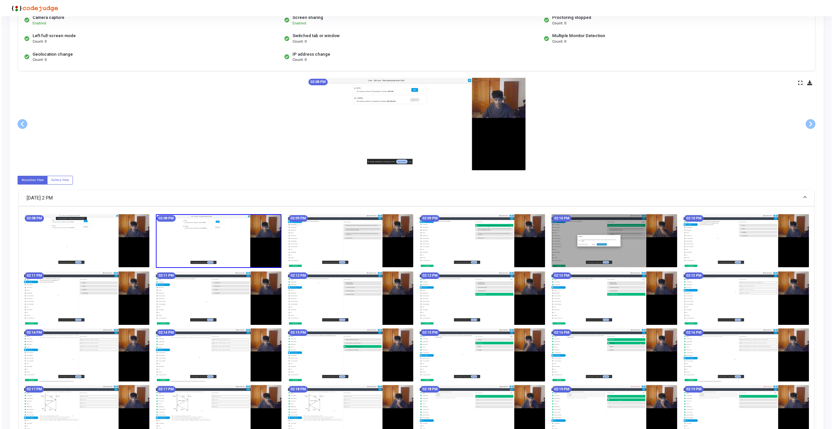
scroll to position [0, 0]
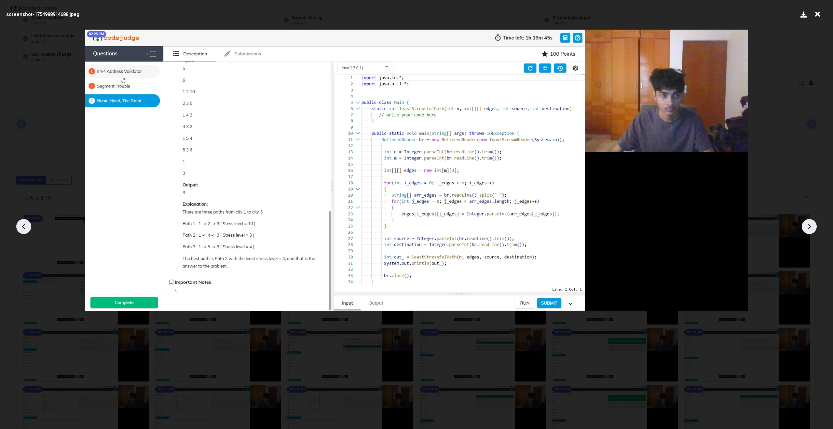
click at [816, 15] on icon at bounding box center [818, 14] width 10 height 12
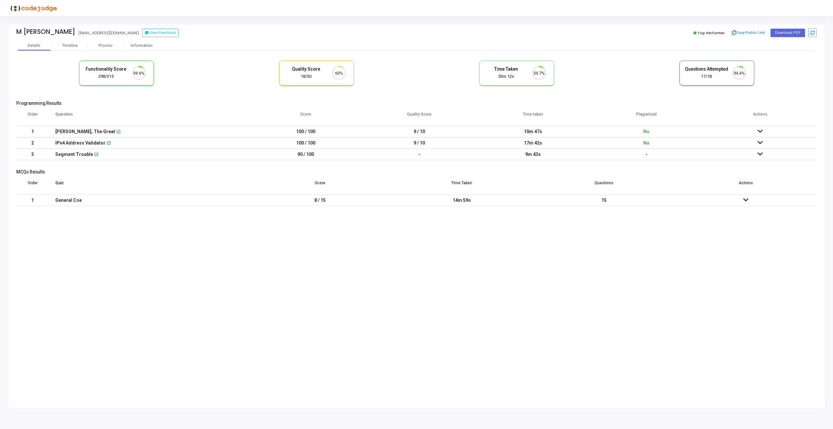
scroll to position [14, 17]
click at [121, 107] on div "Programming Results Order Question Score Quality Score Time taken Plagiarized A…" at bounding box center [416, 132] width 801 height 63
click at [180, 131] on div "Robin Hood, The Great open_in_new" at bounding box center [148, 131] width 187 height 11
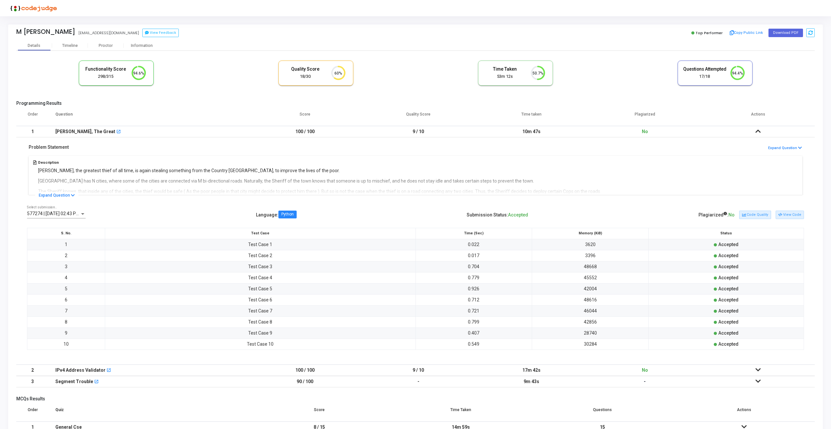
scroll to position [22, 0]
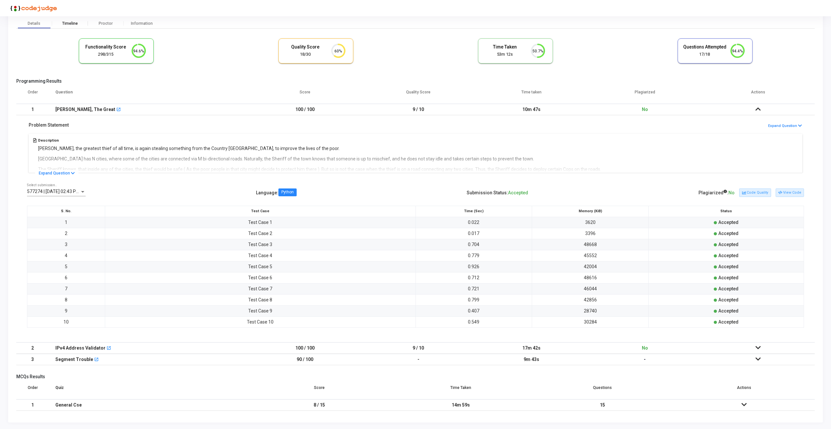
click at [68, 21] on div "Timeline" at bounding box center [70, 23] width 16 height 5
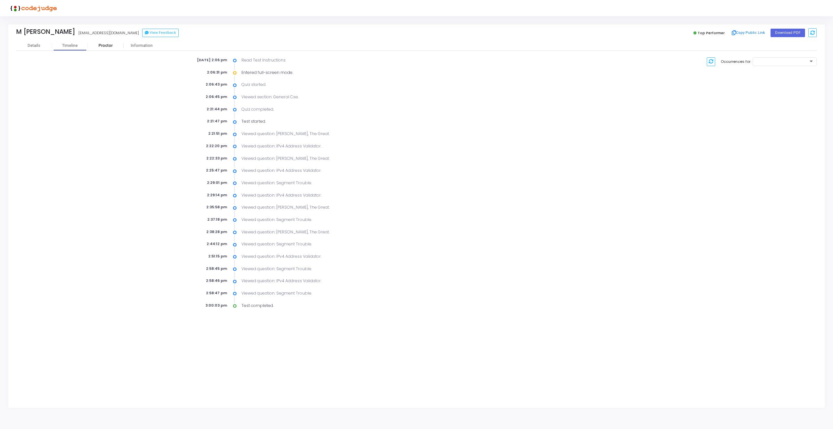
click at [103, 48] on div "Proctor" at bounding box center [106, 45] width 36 height 5
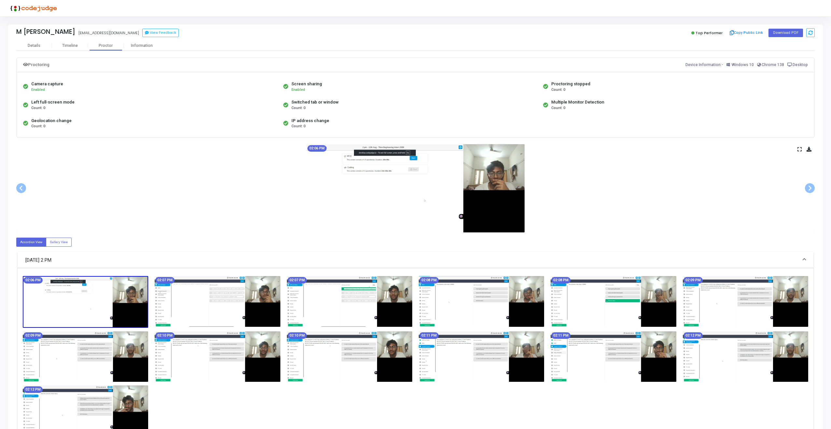
click at [467, 164] on img at bounding box center [415, 188] width 218 height 88
click at [801, 148] on icon at bounding box center [799, 149] width 4 height 4
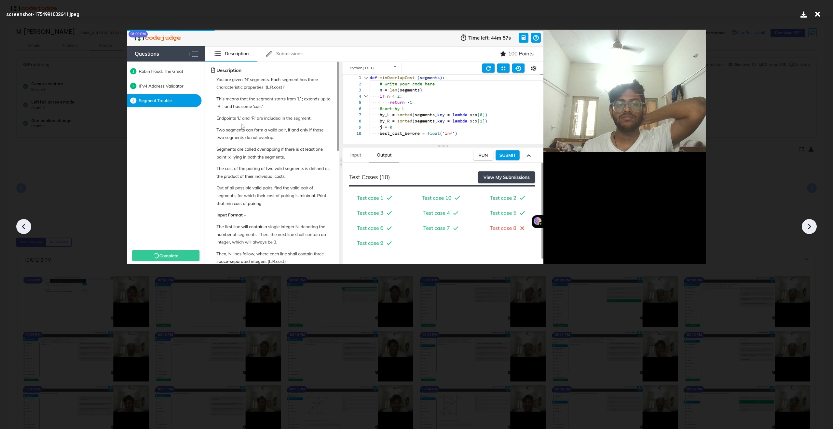
click at [804, 227] on div at bounding box center [809, 226] width 15 height 15
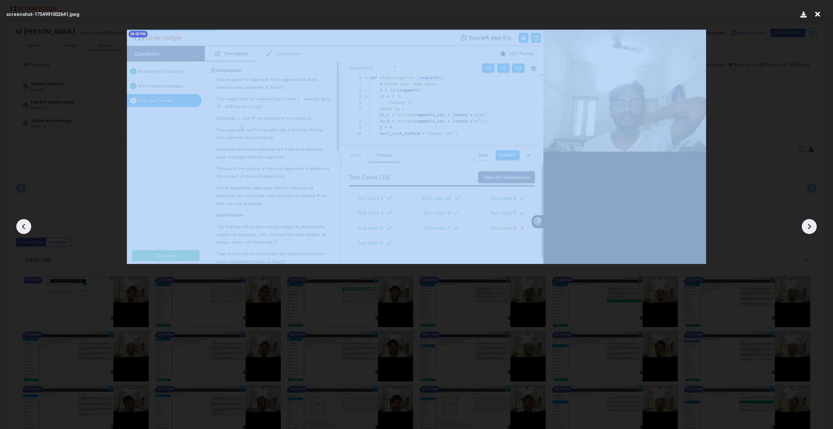
click at [804, 227] on div at bounding box center [809, 226] width 15 height 15
click at [811, 228] on icon at bounding box center [810, 227] width 10 height 10
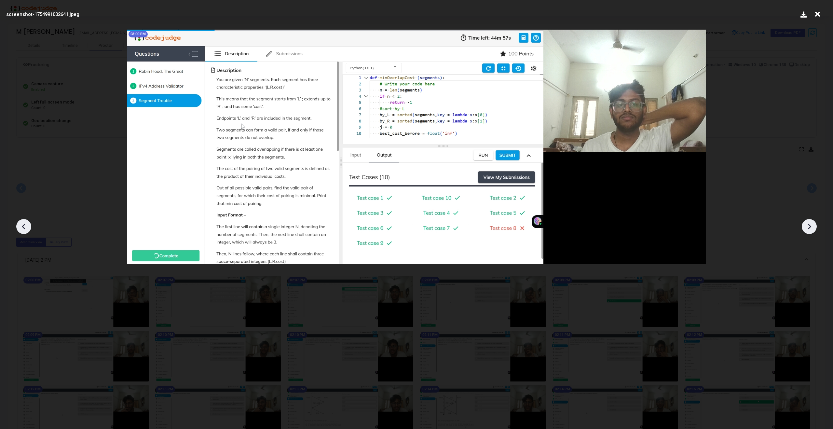
click at [811, 228] on icon at bounding box center [810, 227] width 10 height 10
click at [818, 14] on icon at bounding box center [818, 14] width 10 height 12
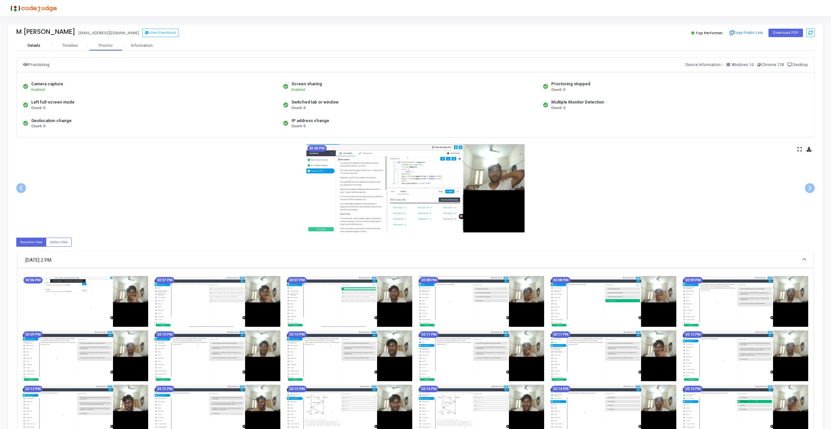
click at [37, 48] on div "Details" at bounding box center [34, 45] width 13 height 5
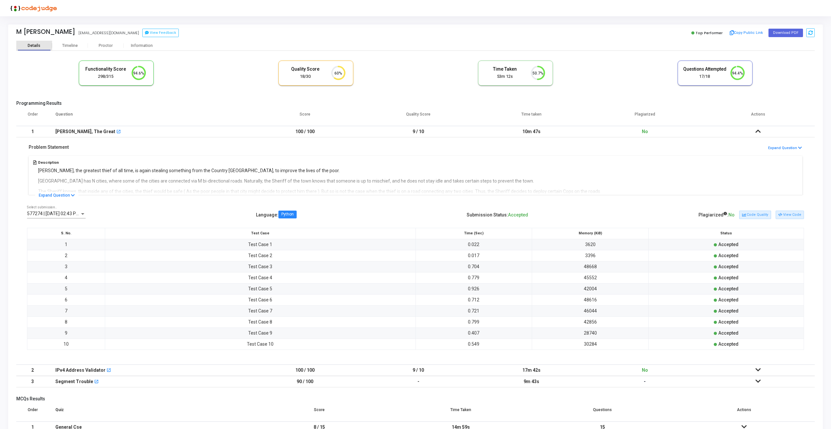
scroll to position [14, 17]
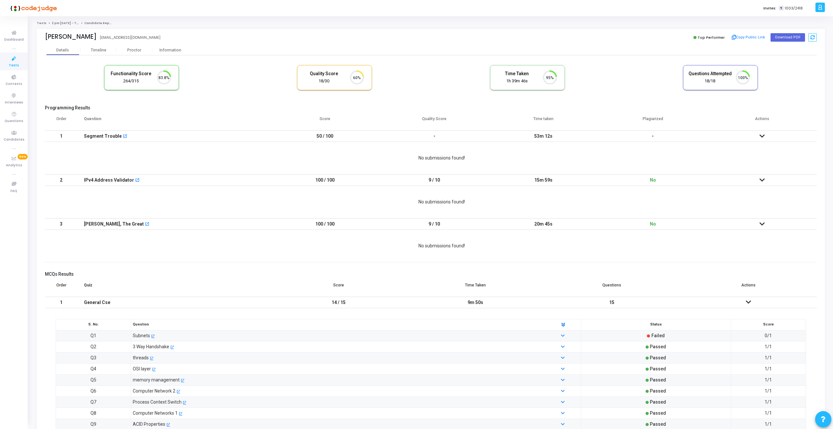
scroll to position [14, 17]
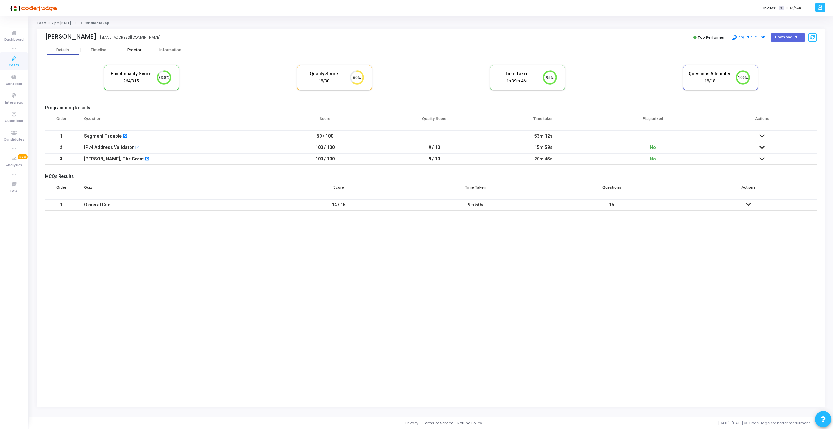
click at [135, 52] on div "Proctor" at bounding box center [135, 50] width 36 height 5
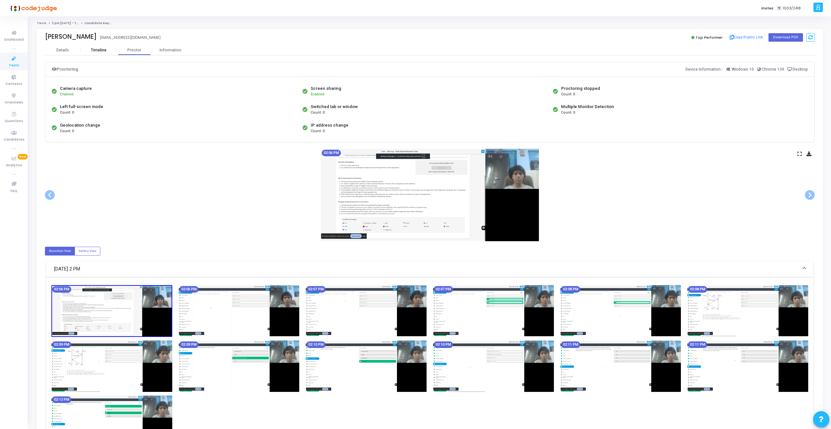
click at [93, 53] on div "Timeline" at bounding box center [99, 50] width 36 height 10
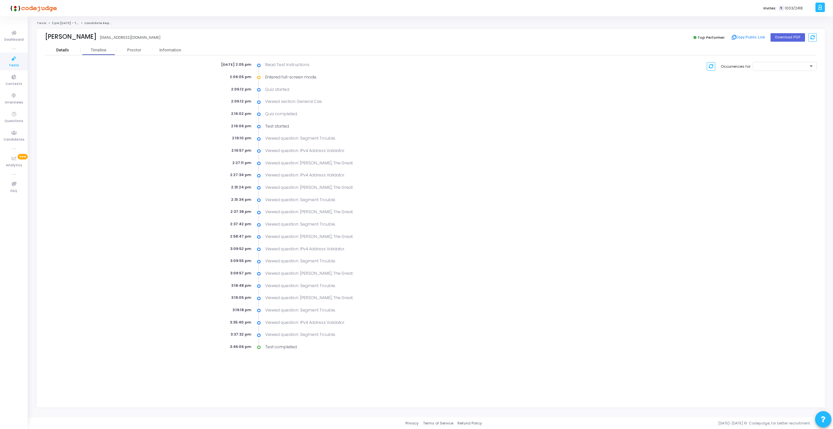
click at [63, 51] on div "Details" at bounding box center [62, 50] width 13 height 5
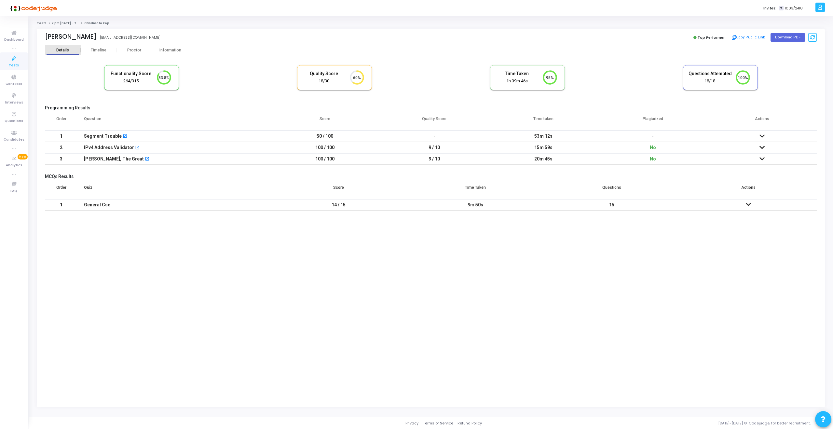
scroll to position [14, 17]
click at [136, 51] on div "Proctor" at bounding box center [135, 50] width 36 height 5
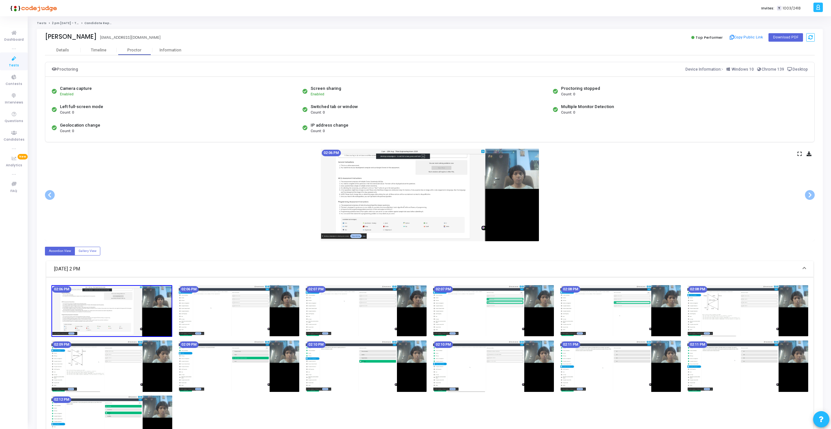
click at [800, 154] on icon at bounding box center [799, 154] width 4 height 4
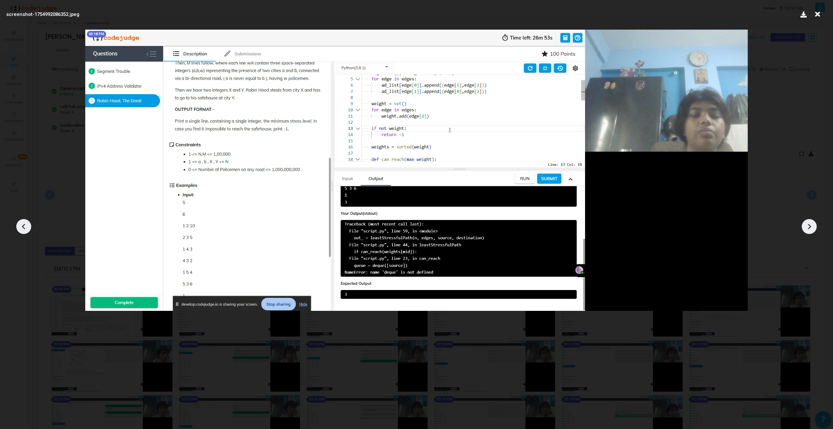
click at [818, 15] on icon at bounding box center [818, 14] width 10 height 12
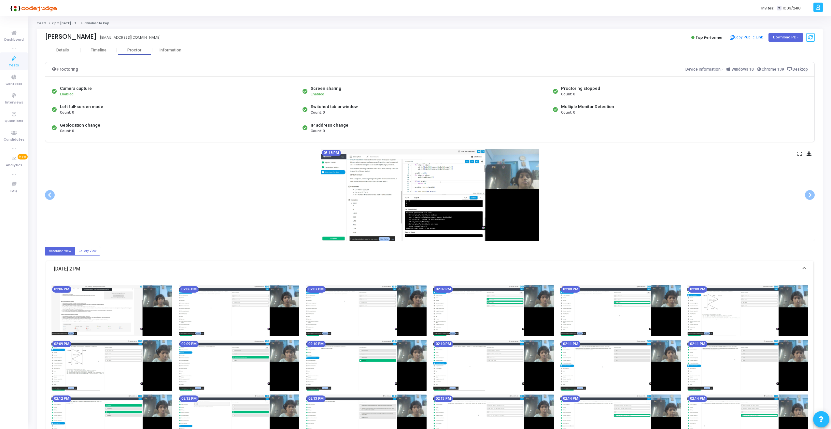
click at [100, 52] on div "Timeline" at bounding box center [99, 50] width 36 height 10
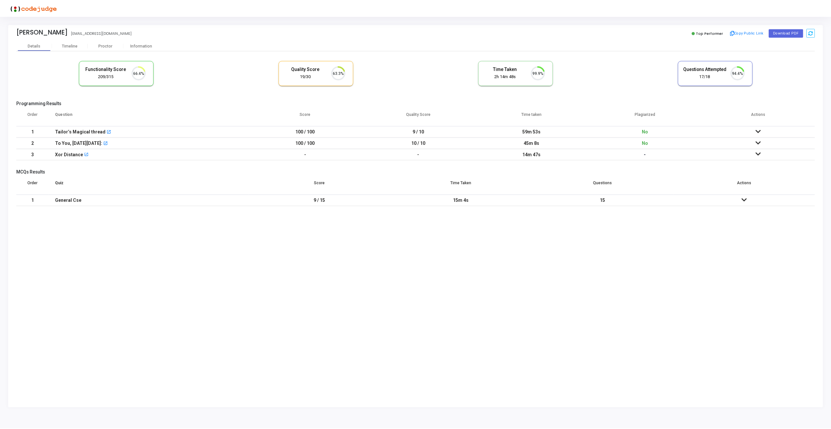
scroll to position [14, 17]
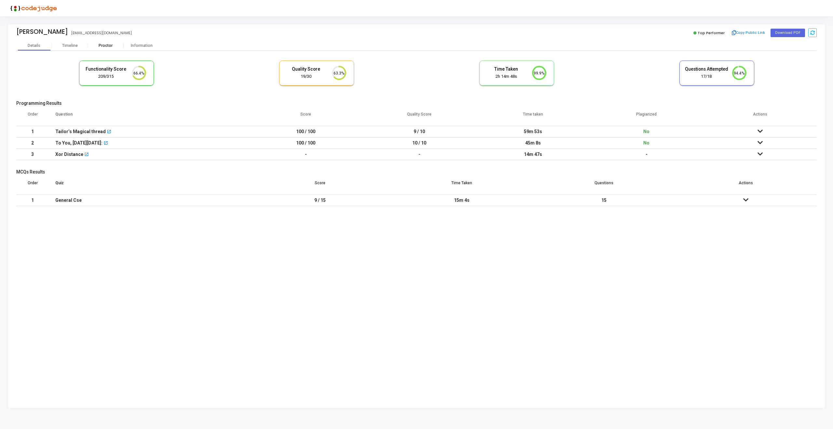
click at [99, 46] on div "Proctor" at bounding box center [106, 45] width 36 height 5
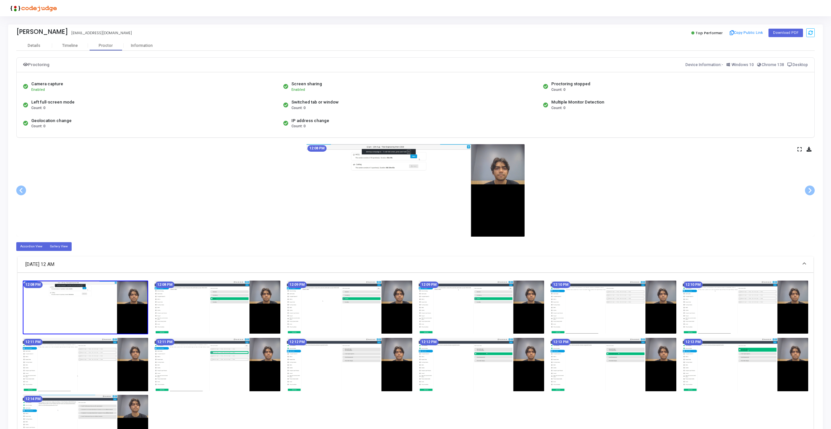
click at [55, 249] on label "Gallery View" at bounding box center [59, 246] width 26 height 9
click at [54, 248] on input "Gallery View" at bounding box center [52, 246] width 4 height 4
radio input "true"
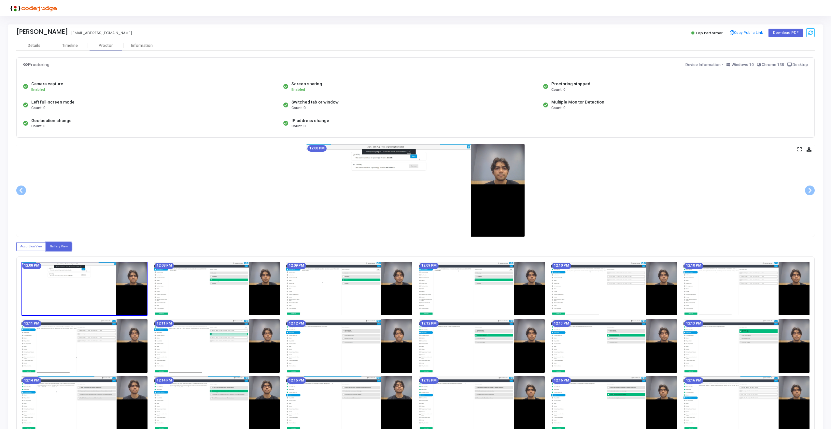
click at [799, 152] on div "12:08 PM" at bounding box center [415, 190] width 798 height 92
click at [799, 147] on icon at bounding box center [799, 149] width 4 height 4
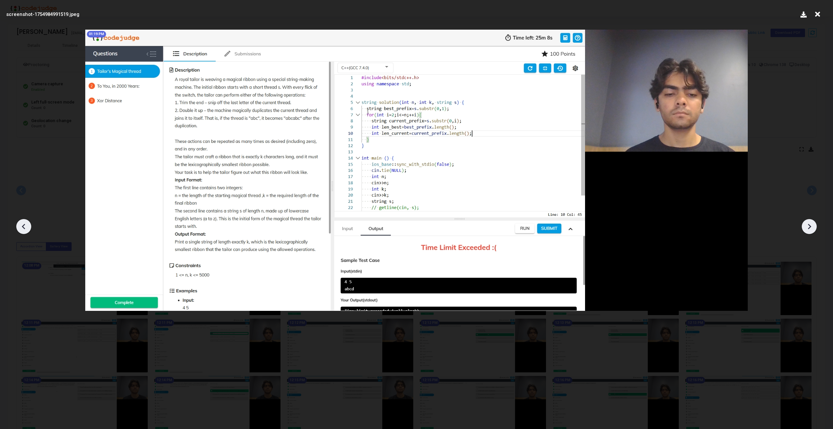
click at [293, 217] on img at bounding box center [416, 170] width 663 height 281
click at [812, 232] on div at bounding box center [809, 226] width 15 height 15
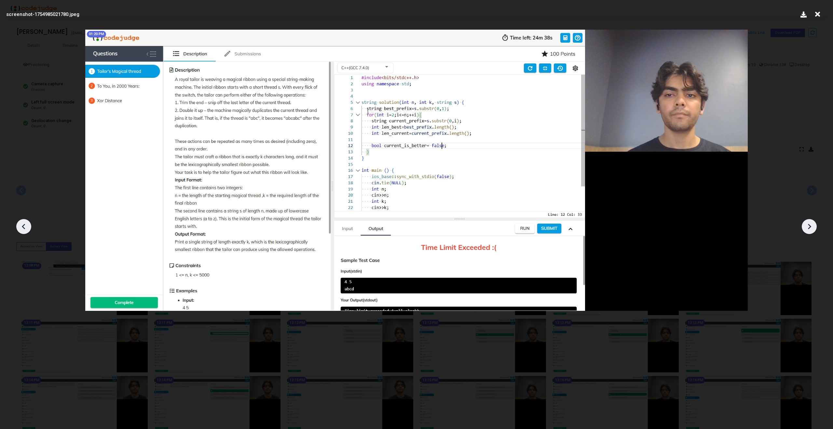
click at [494, 165] on img at bounding box center [416, 170] width 663 height 281
click at [811, 226] on icon at bounding box center [809, 227] width 3 height 6
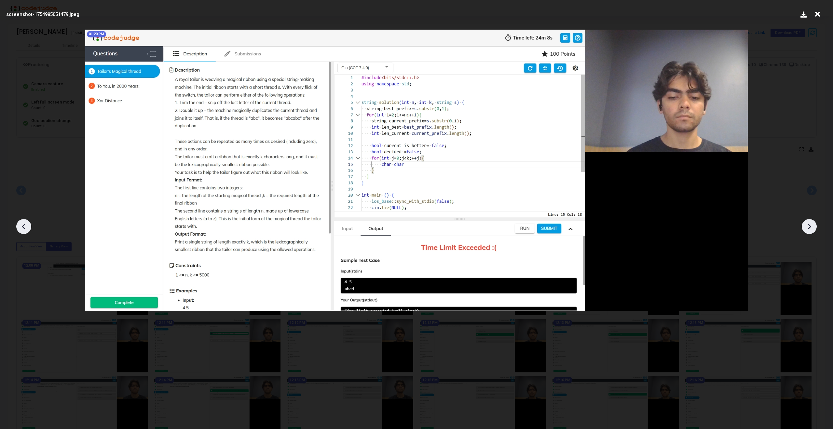
click at [816, 14] on icon at bounding box center [818, 14] width 10 height 12
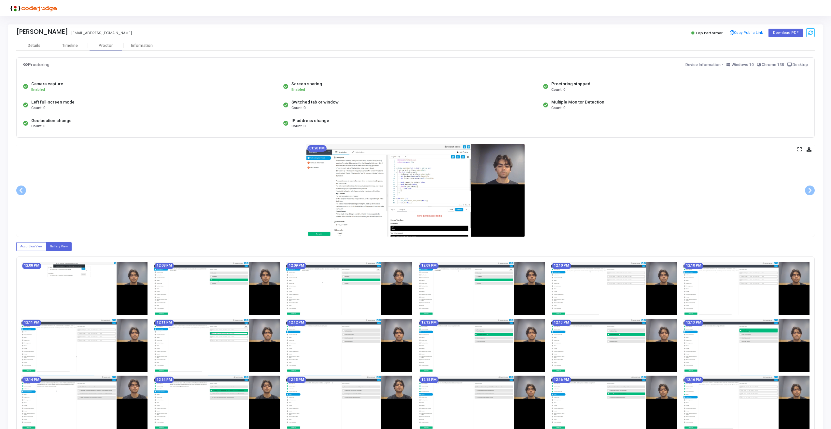
click at [797, 150] on icon at bounding box center [799, 149] width 4 height 4
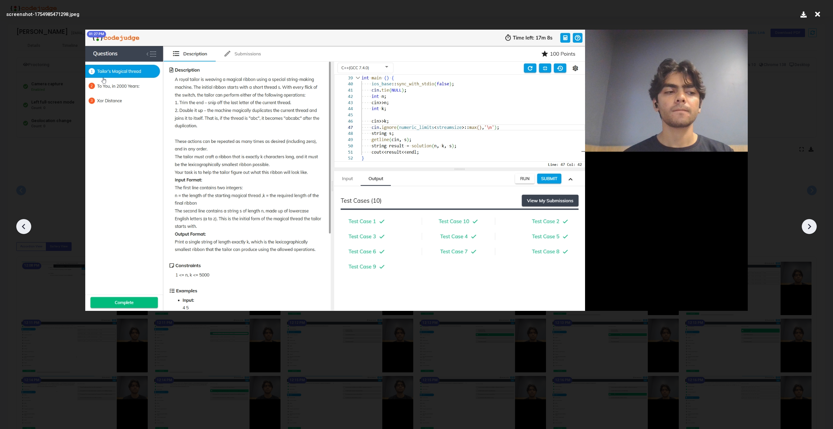
click at [429, 186] on img at bounding box center [416, 170] width 663 height 281
click at [440, 187] on img at bounding box center [416, 170] width 663 height 281
click at [816, 228] on div at bounding box center [809, 226] width 15 height 15
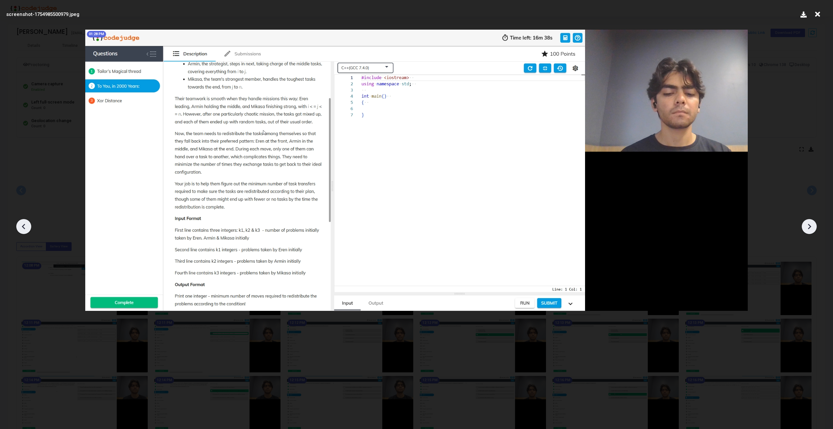
click at [819, 15] on icon at bounding box center [818, 14] width 10 height 12
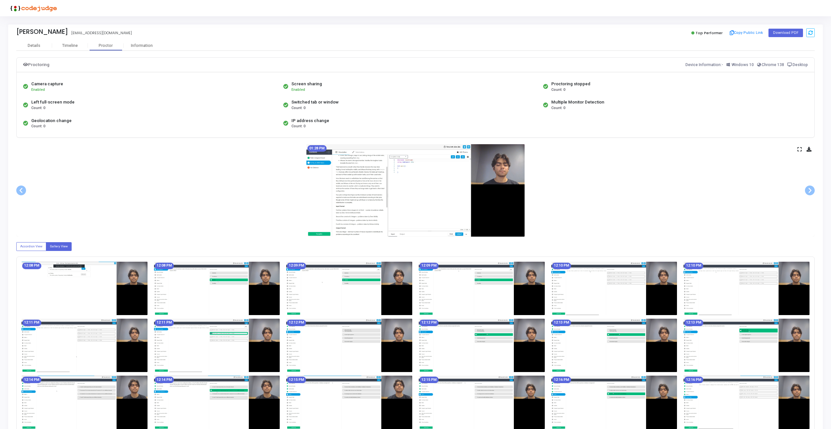
click at [801, 150] on icon at bounding box center [799, 149] width 4 height 4
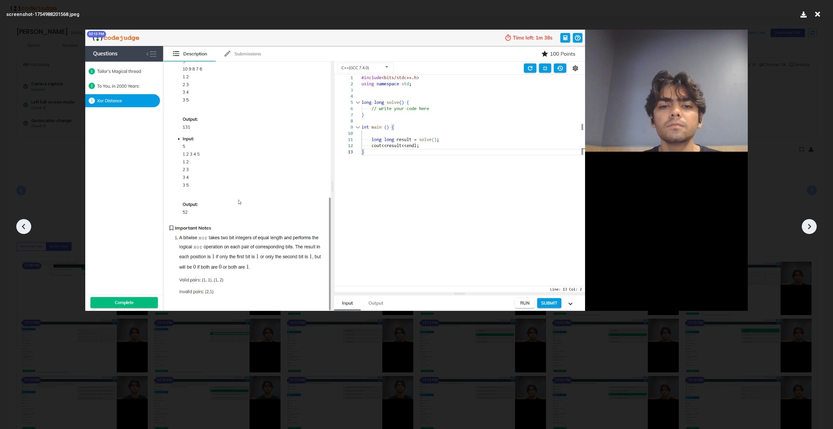
click at [818, 17] on icon at bounding box center [818, 14] width 10 height 12
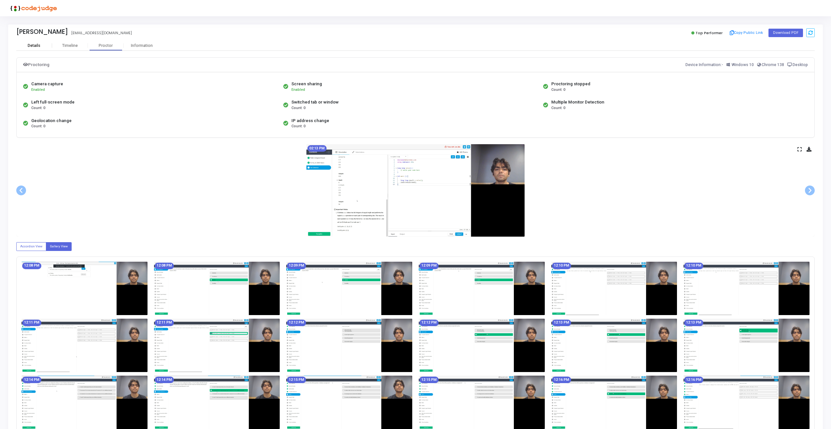
click at [35, 46] on div "Details" at bounding box center [34, 45] width 13 height 5
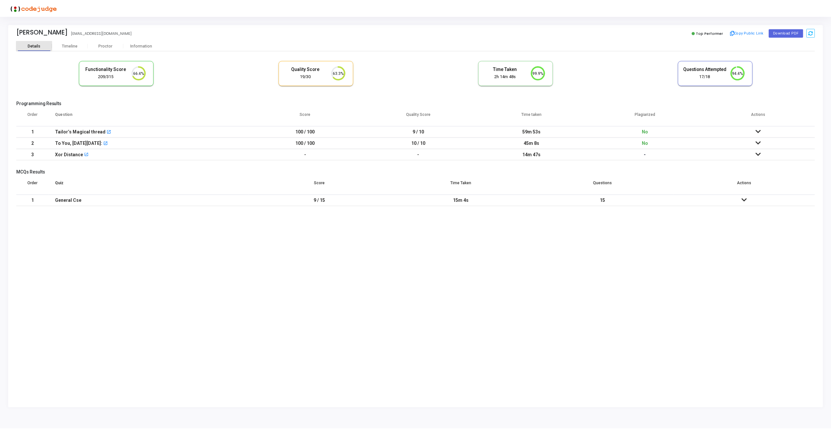
scroll to position [3, 3]
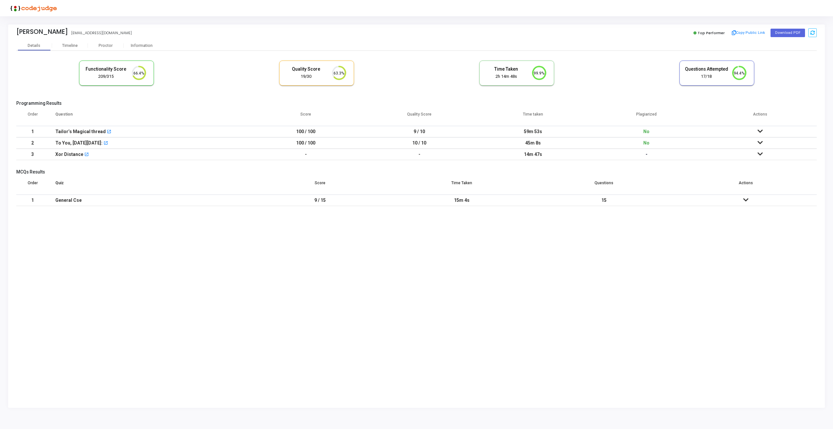
click at [118, 108] on th "Question" at bounding box center [149, 117] width 200 height 18
click at [102, 47] on div "Proctor" at bounding box center [106, 45] width 36 height 5
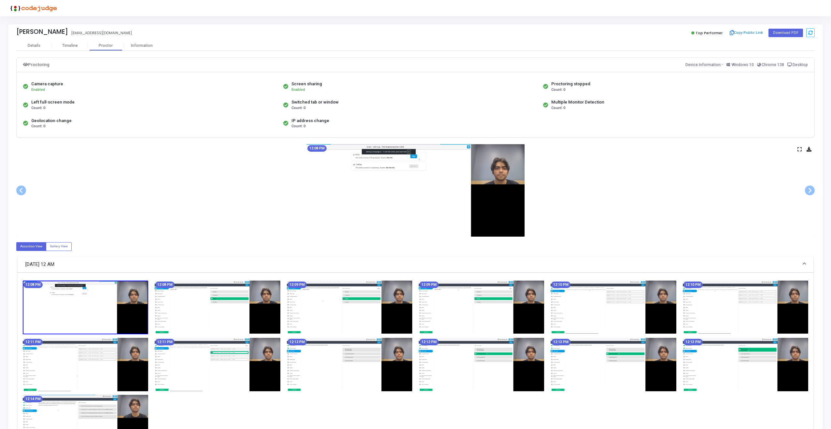
click at [800, 150] on icon at bounding box center [799, 149] width 4 height 4
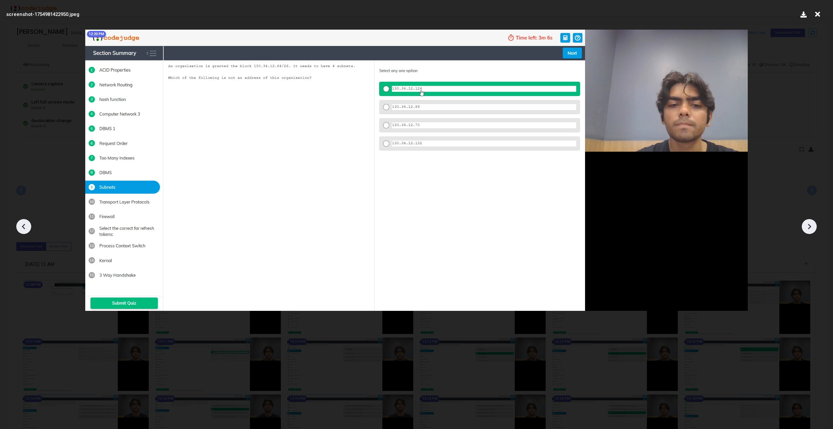
click at [807, 227] on icon at bounding box center [810, 227] width 10 height 10
click at [817, 14] on icon at bounding box center [818, 14] width 10 height 12
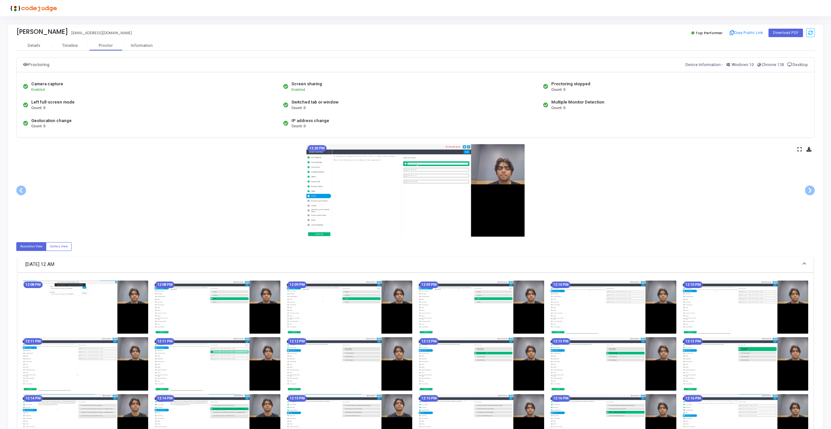
click at [798, 148] on icon at bounding box center [799, 149] width 4 height 4
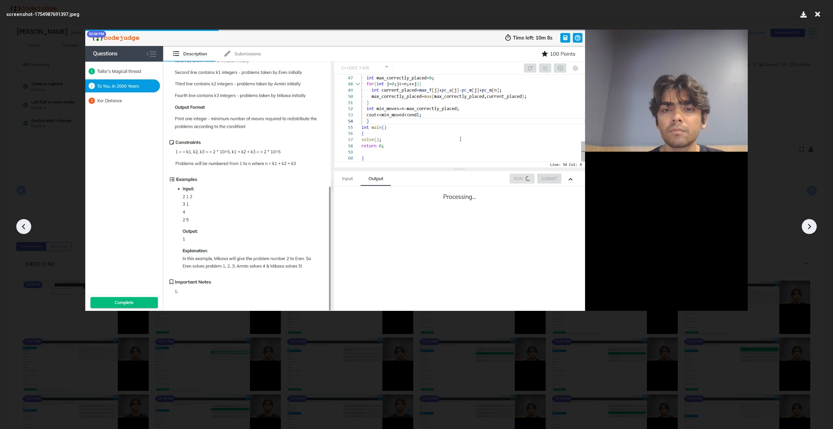
click at [819, 15] on icon at bounding box center [818, 14] width 10 height 12
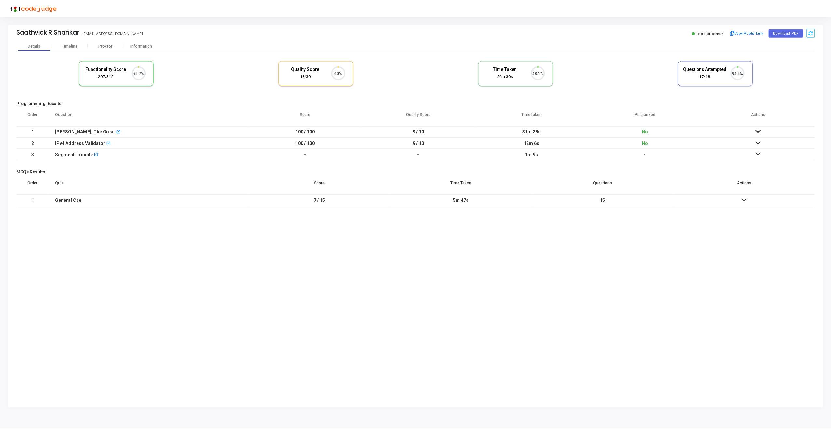
scroll to position [14, 17]
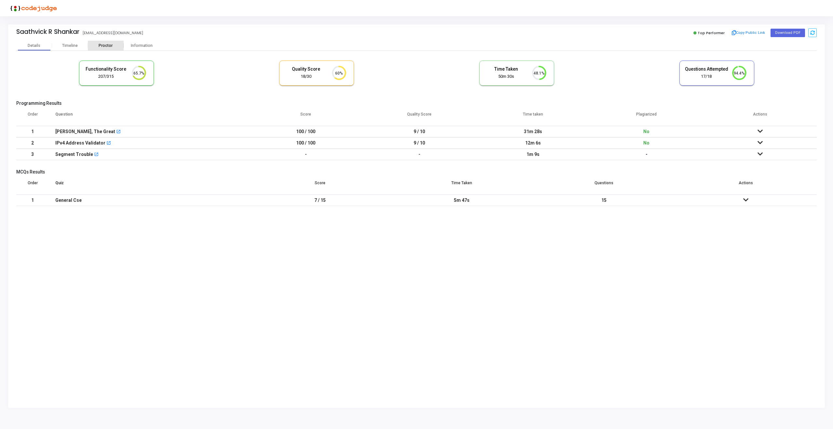
click at [106, 45] on div "Proctor" at bounding box center [106, 45] width 36 height 5
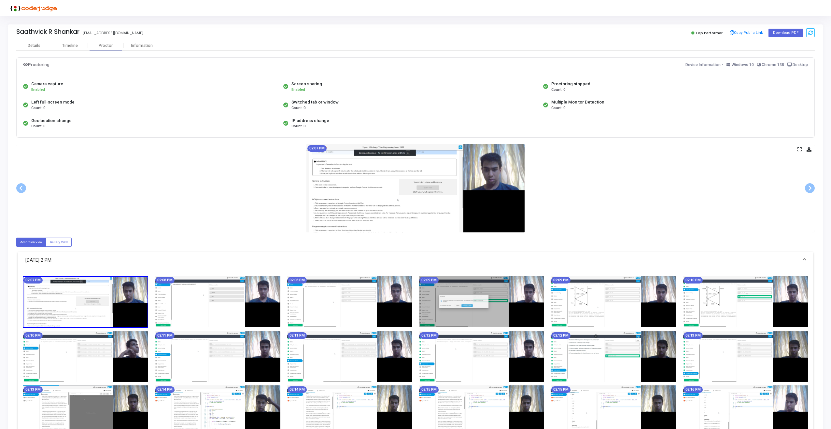
click at [798, 149] on icon at bounding box center [799, 149] width 4 height 4
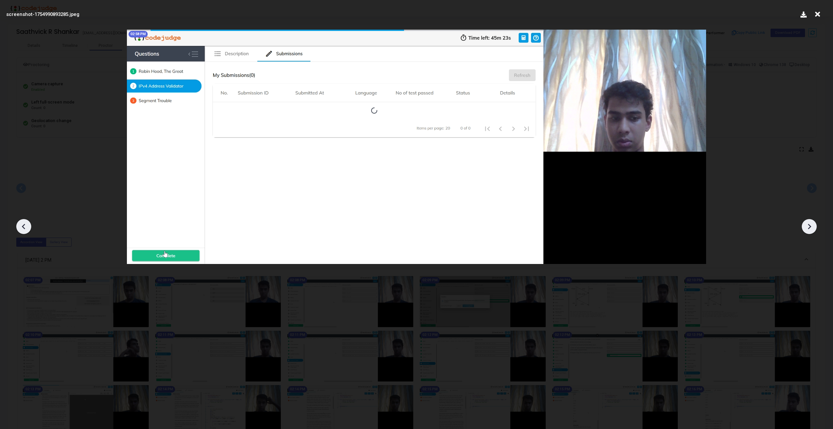
click at [820, 16] on icon at bounding box center [818, 14] width 10 height 12
